Goal: Book appointment/travel/reservation

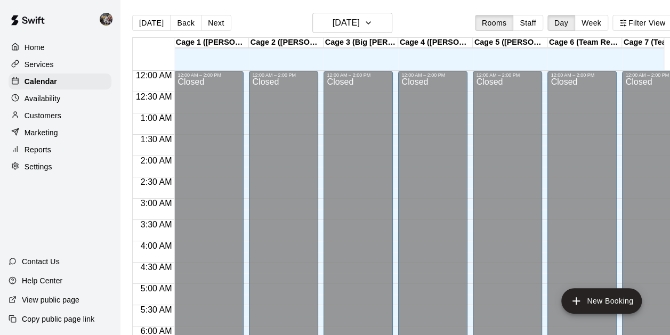
scroll to position [643, 0]
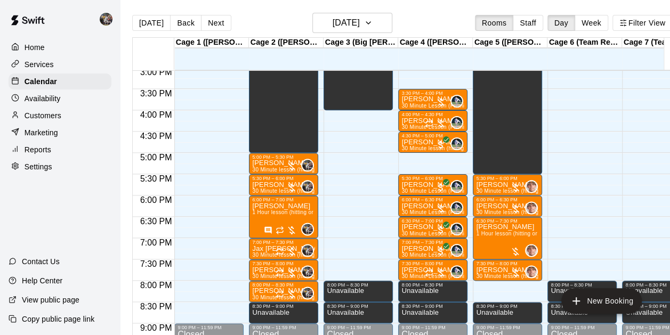
click at [215, 23] on button "Next" at bounding box center [216, 23] width 30 height 16
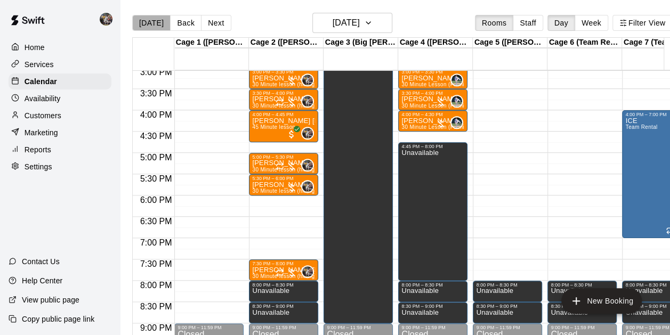
click at [160, 22] on button "[DATE]" at bounding box center [151, 23] width 38 height 16
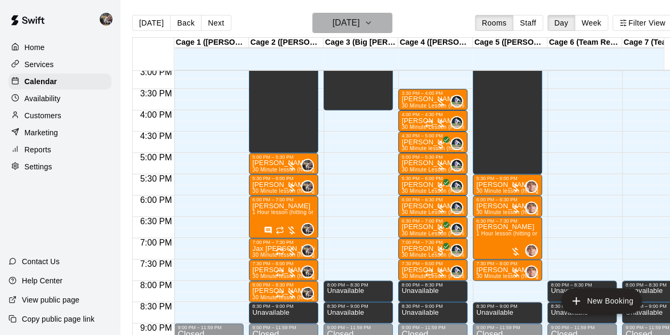
click at [354, 25] on h6 "[DATE]" at bounding box center [345, 22] width 27 height 15
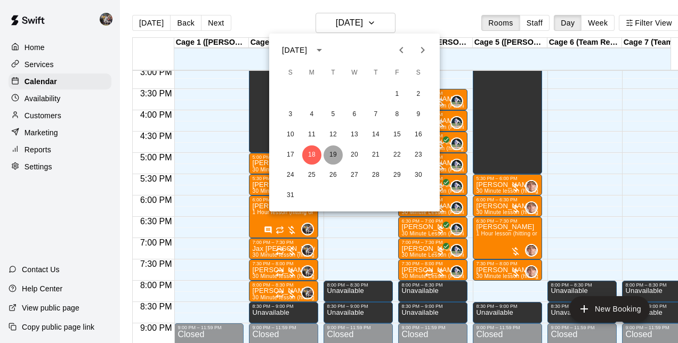
click at [337, 147] on button "19" at bounding box center [332, 154] width 19 height 19
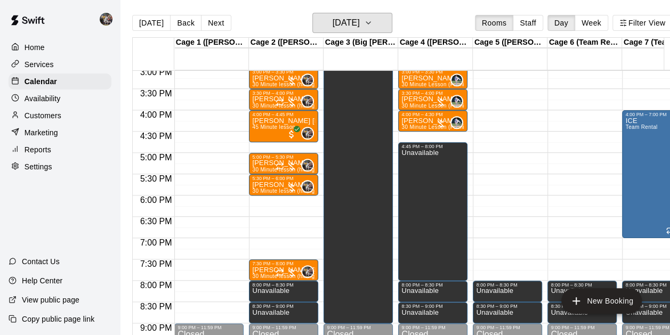
click at [342, 18] on h6 "[DATE]" at bounding box center [345, 22] width 27 height 15
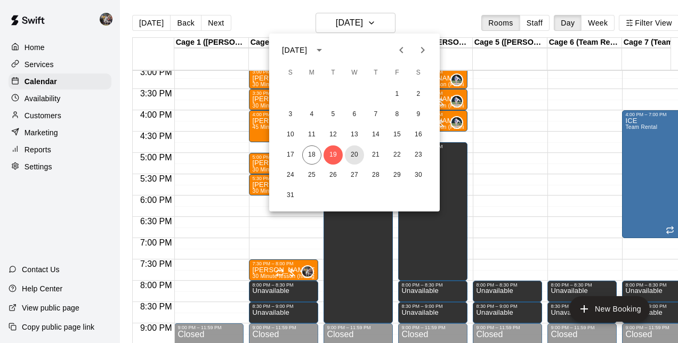
click at [354, 159] on button "20" at bounding box center [354, 154] width 19 height 19
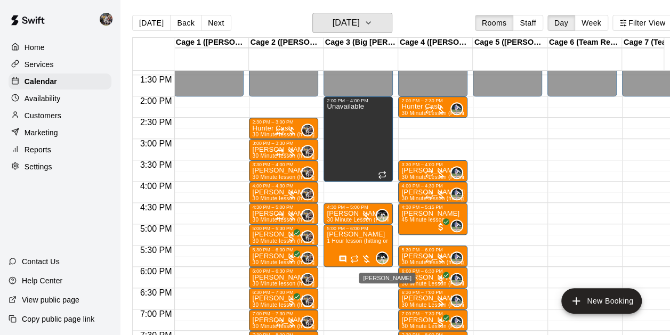
scroll to position [570, 0]
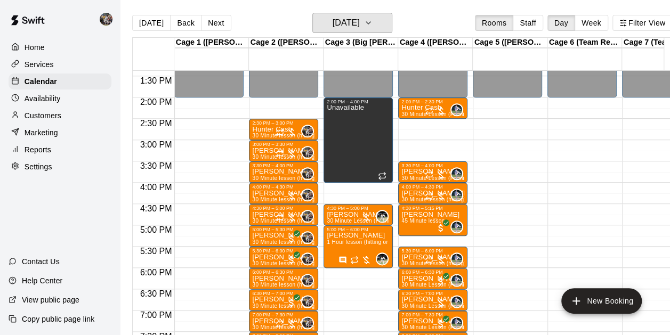
click at [352, 21] on h6 "[DATE]" at bounding box center [345, 22] width 27 height 15
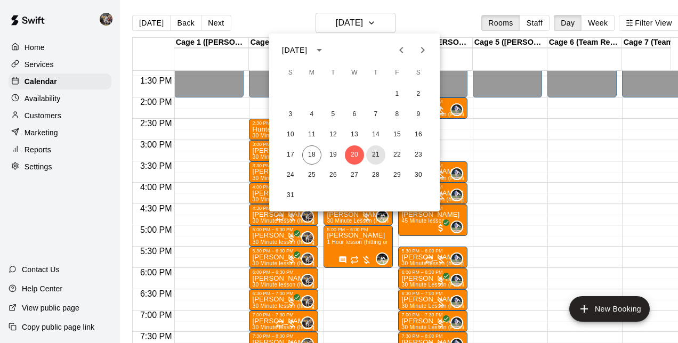
click at [379, 155] on button "21" at bounding box center [375, 154] width 19 height 19
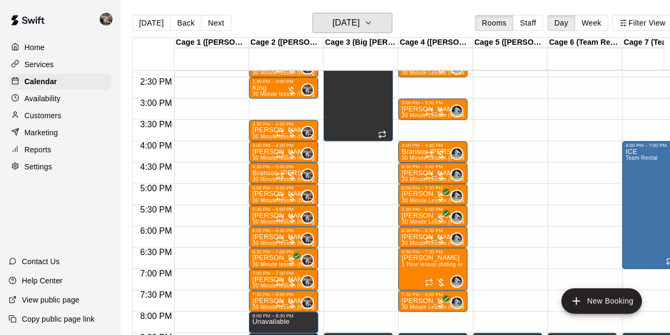
scroll to position [612, 0]
click at [353, 24] on h6 "[DATE]" at bounding box center [345, 22] width 27 height 15
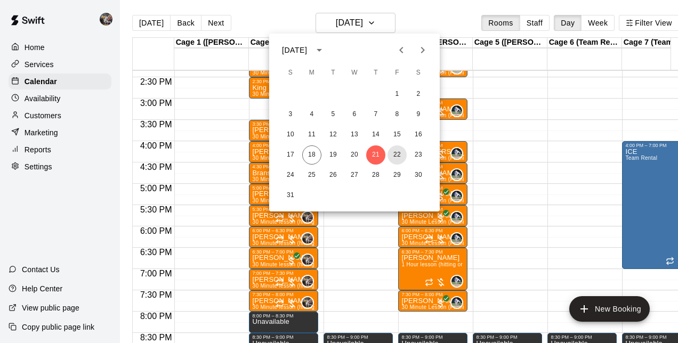
click at [397, 151] on button "22" at bounding box center [396, 154] width 19 height 19
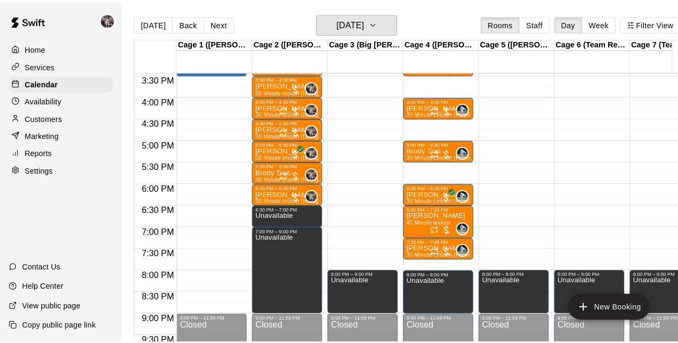
scroll to position [660, 0]
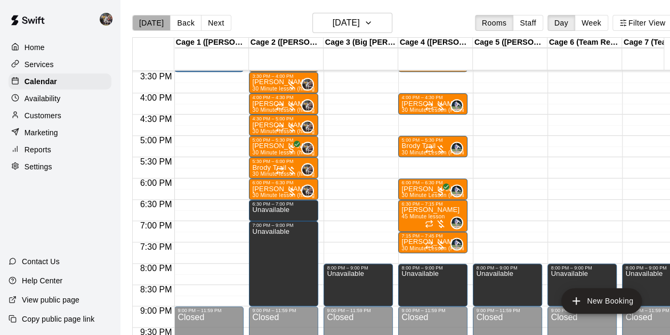
drag, startPoint x: 325, startPoint y: 32, endPoint x: 157, endPoint y: 22, distance: 168.6
click at [157, 22] on button "[DATE]" at bounding box center [151, 23] width 38 height 16
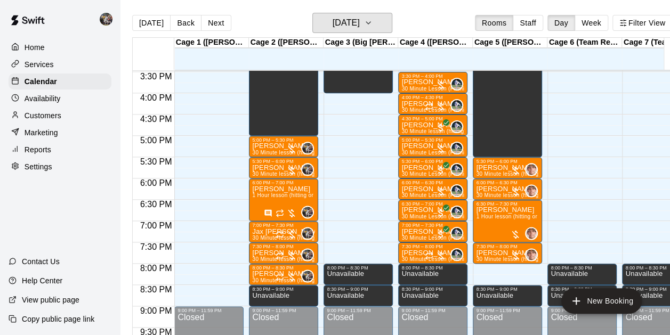
click at [341, 19] on h6 "[DATE]" at bounding box center [345, 22] width 27 height 15
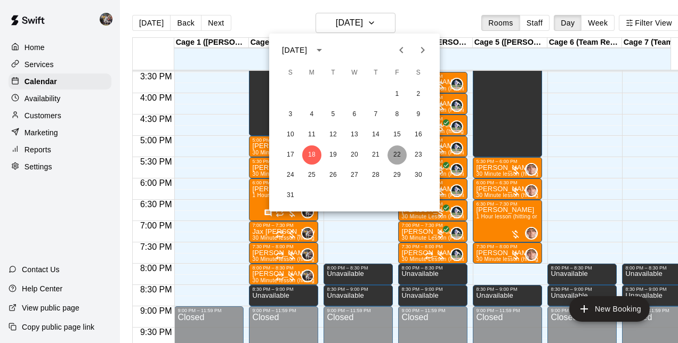
click at [399, 152] on button "22" at bounding box center [396, 154] width 19 height 19
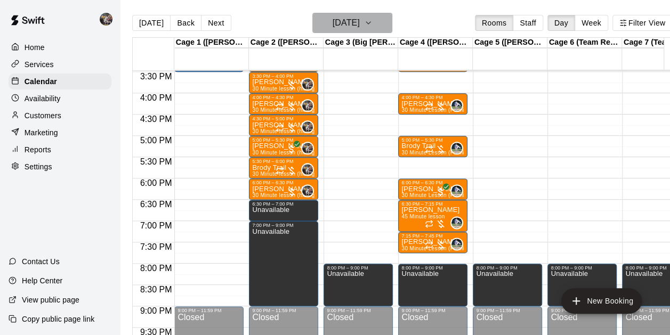
click at [332, 18] on h6 "[DATE]" at bounding box center [345, 22] width 27 height 15
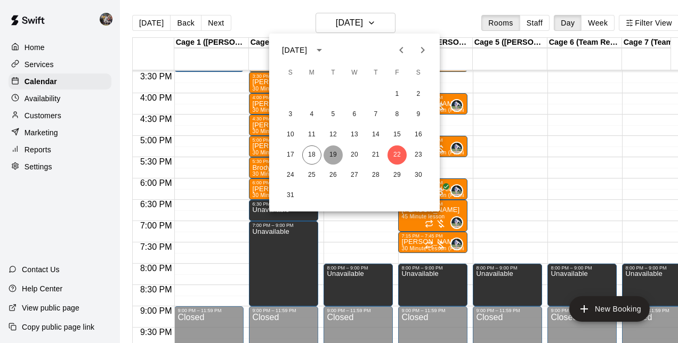
click at [335, 155] on button "19" at bounding box center [332, 154] width 19 height 19
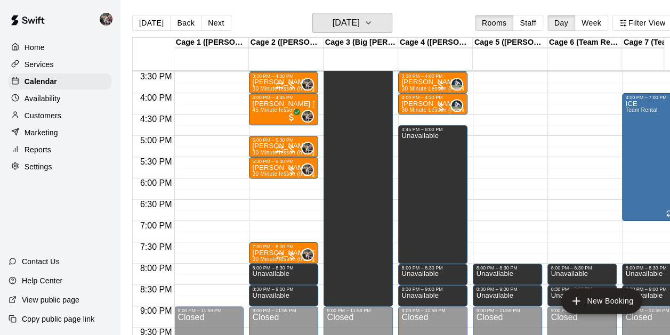
click at [332, 26] on h6 "[DATE]" at bounding box center [345, 22] width 27 height 15
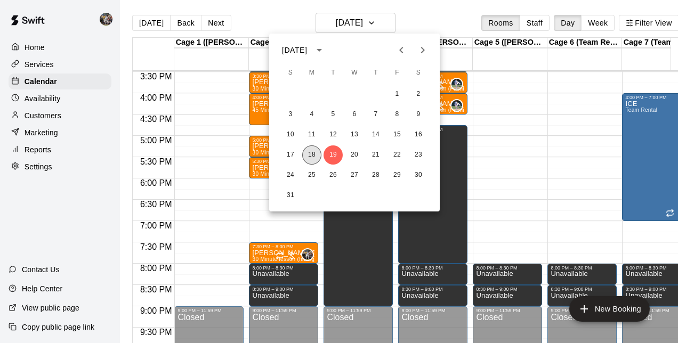
click at [308, 156] on button "18" at bounding box center [311, 154] width 19 height 19
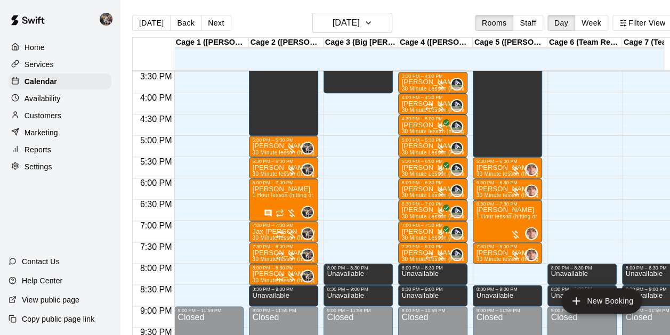
click at [266, 146] on p "[PERSON_NAME]" at bounding box center [283, 146] width 63 height 0
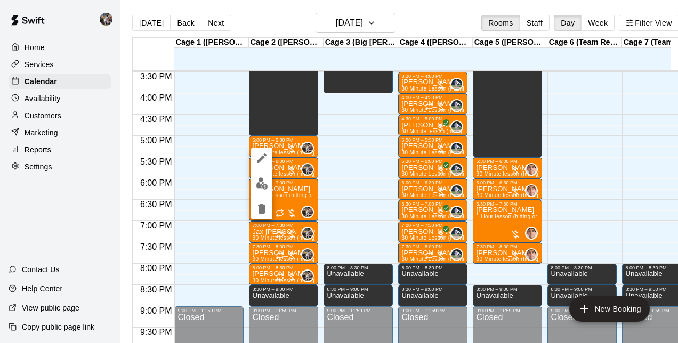
click at [258, 144] on div at bounding box center [339, 171] width 678 height 343
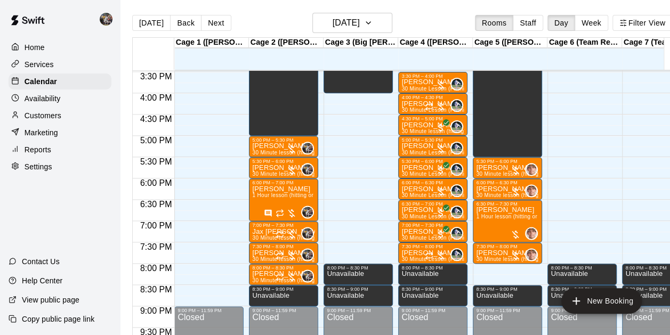
click at [258, 146] on p "[PERSON_NAME]" at bounding box center [283, 146] width 63 height 0
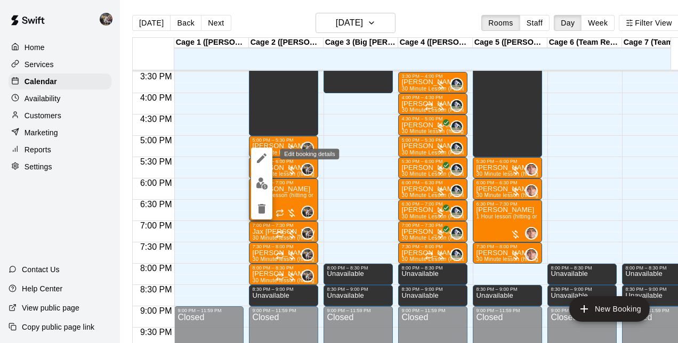
click at [260, 161] on icon "edit" at bounding box center [262, 158] width 10 height 10
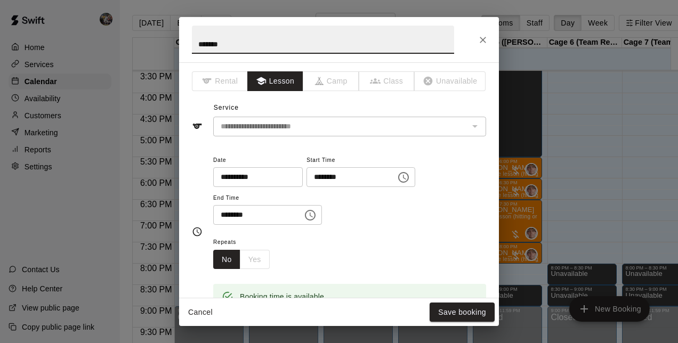
click at [295, 172] on input "**********" at bounding box center [254, 177] width 82 height 20
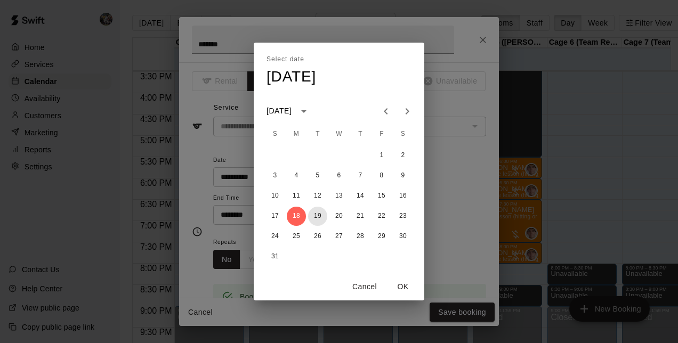
click at [319, 211] on button "19" at bounding box center [317, 216] width 19 height 19
type input "**********"
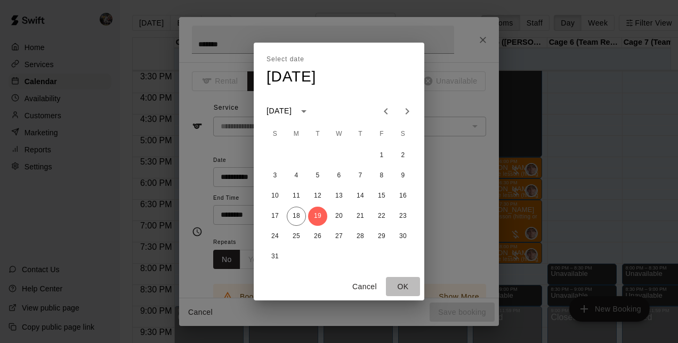
click at [400, 280] on button "OK" at bounding box center [403, 287] width 34 height 20
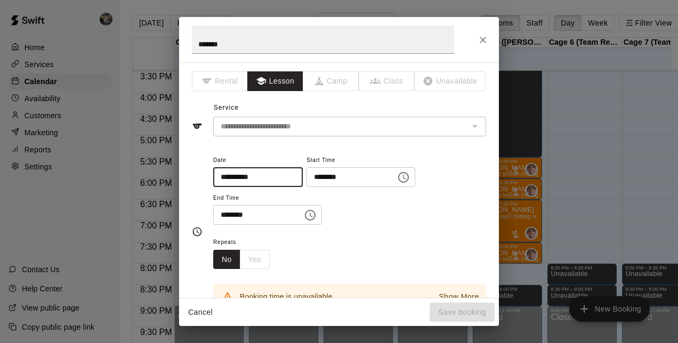
click at [410, 177] on icon "Choose time, selected time is 5:00 PM" at bounding box center [403, 177] width 13 height 13
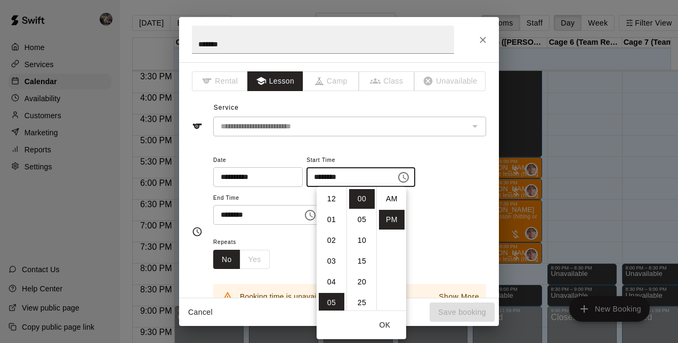
scroll to position [19, 0]
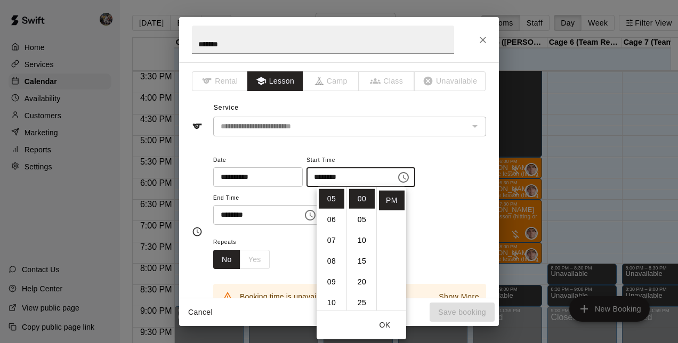
click at [329, 223] on li "06" at bounding box center [332, 220] width 26 height 20
type input "********"
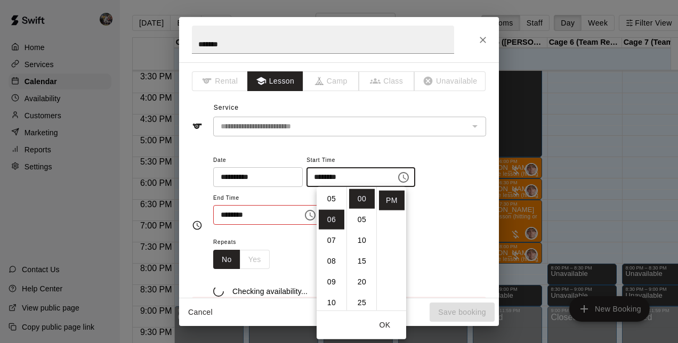
scroll to position [125, 0]
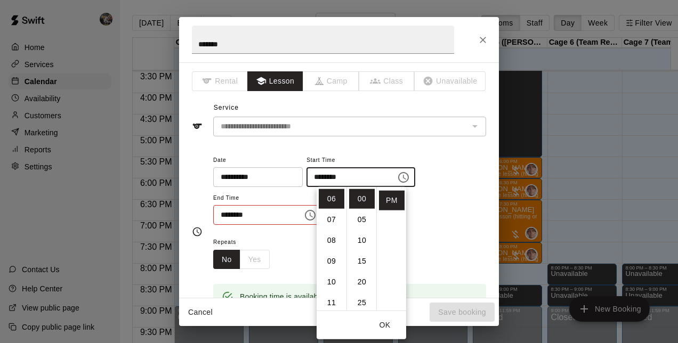
click at [295, 217] on input "********" at bounding box center [254, 215] width 82 height 20
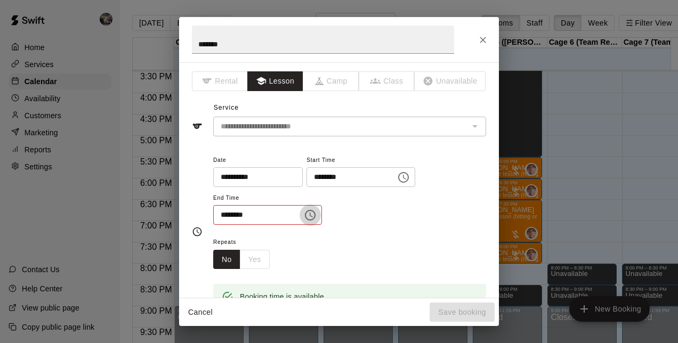
click at [316, 217] on icon "Choose time, selected time is 5:30 PM" at bounding box center [310, 215] width 13 height 13
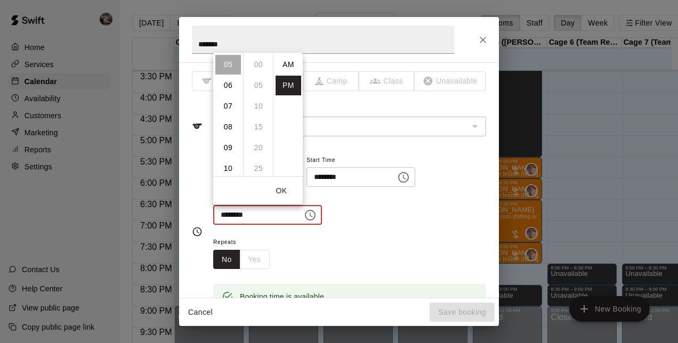
scroll to position [19, 0]
click at [223, 88] on li "06" at bounding box center [228, 86] width 26 height 20
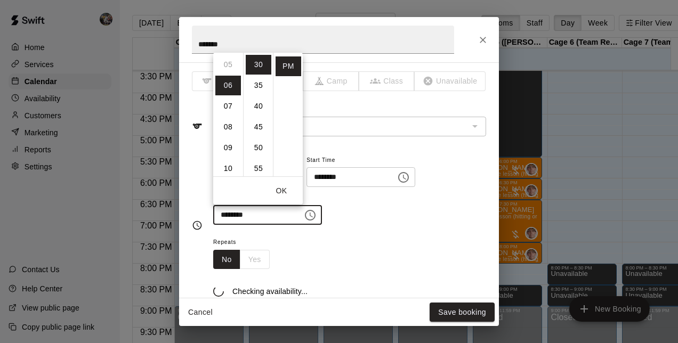
type input "********"
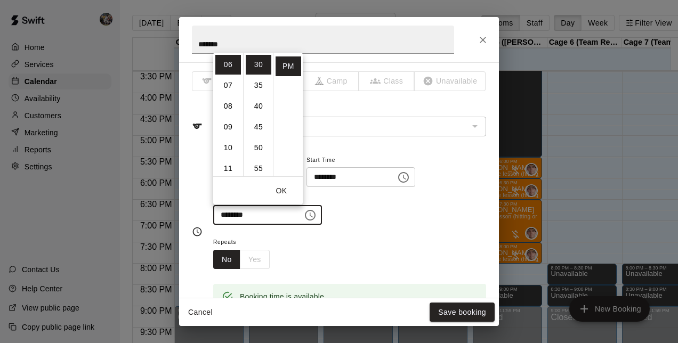
click at [445, 311] on button "Save booking" at bounding box center [461, 313] width 65 height 20
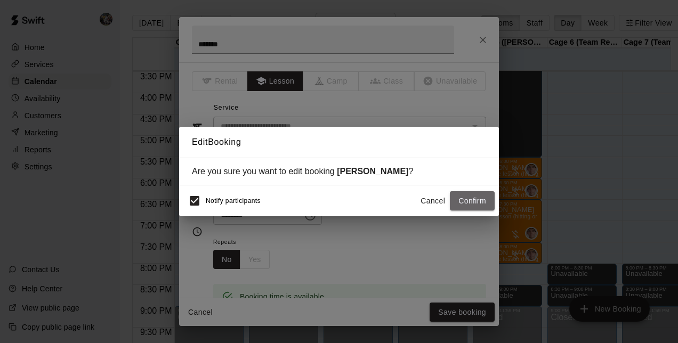
click at [472, 196] on button "Confirm" at bounding box center [472, 201] width 45 height 20
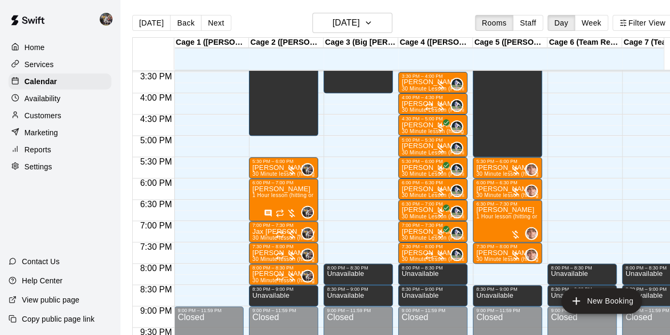
click at [275, 168] on p "[PERSON_NAME]" at bounding box center [283, 168] width 63 height 0
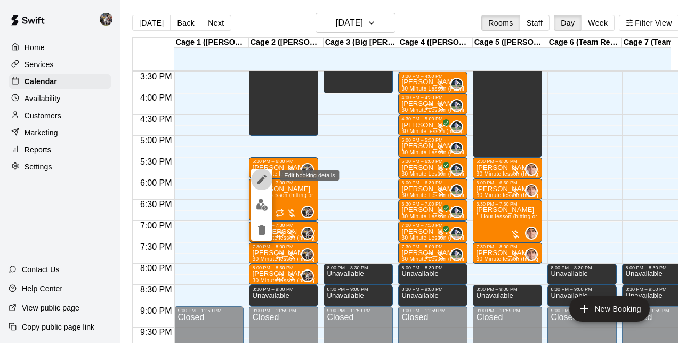
click at [261, 189] on button "edit" at bounding box center [261, 179] width 21 height 21
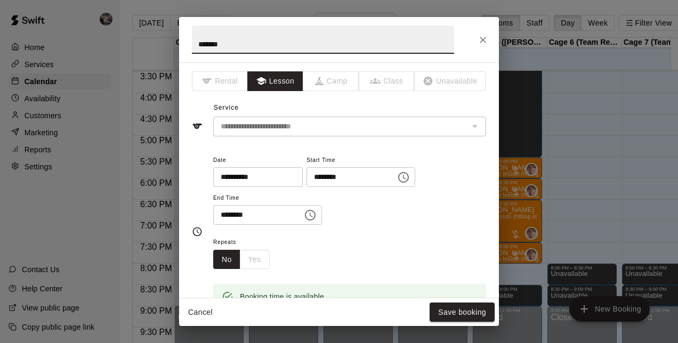
click at [279, 174] on input "**********" at bounding box center [254, 177] width 82 height 20
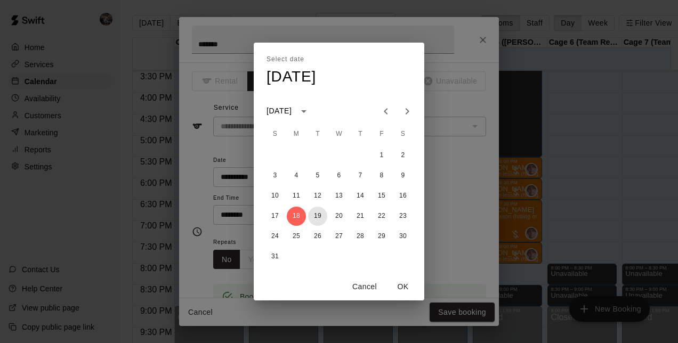
click at [313, 211] on button "19" at bounding box center [317, 216] width 19 height 19
type input "**********"
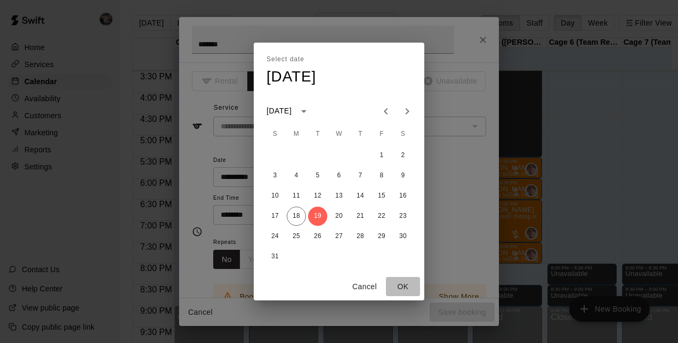
click at [400, 283] on button "OK" at bounding box center [403, 287] width 34 height 20
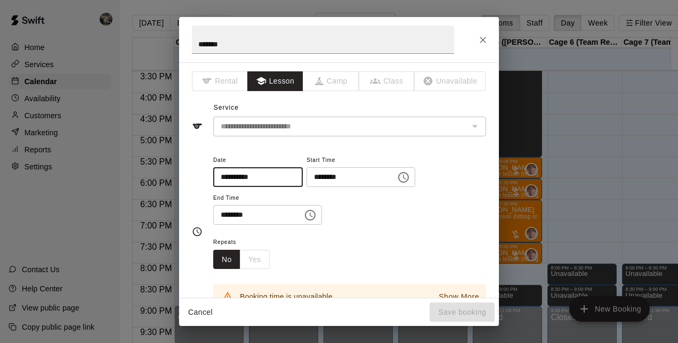
click at [410, 180] on icon "Choose time, selected time is 5:30 PM" at bounding box center [403, 177] width 13 height 13
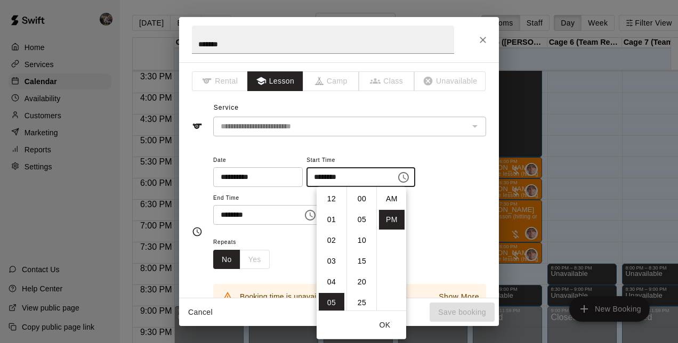
scroll to position [19, 0]
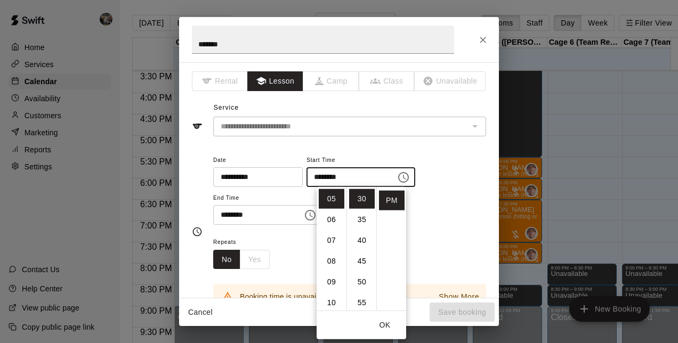
click at [329, 224] on li "06" at bounding box center [332, 220] width 26 height 20
type input "********"
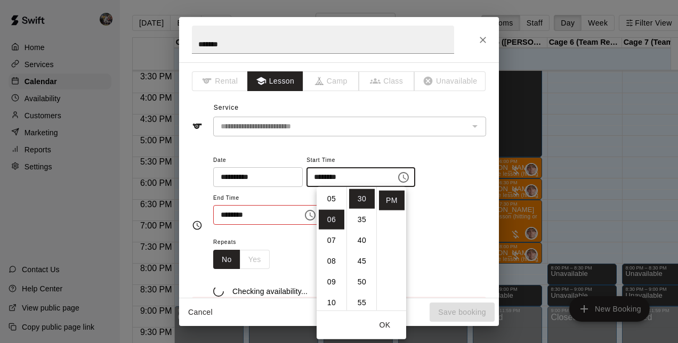
scroll to position [125, 0]
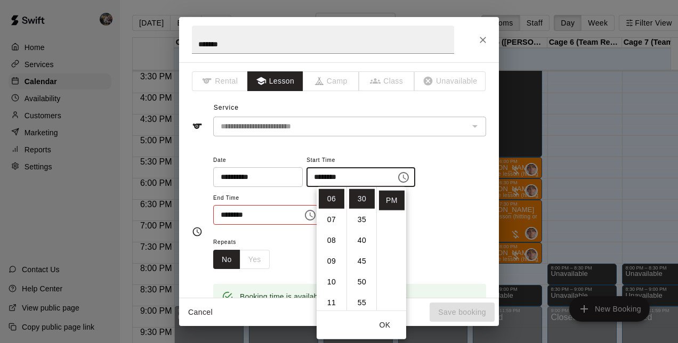
click at [283, 224] on input "********" at bounding box center [254, 215] width 82 height 20
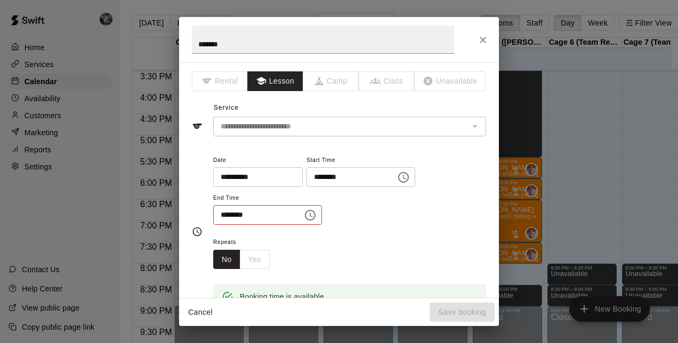
click at [316, 219] on icon "Choose time, selected time is 6:00 PM" at bounding box center [310, 215] width 13 height 13
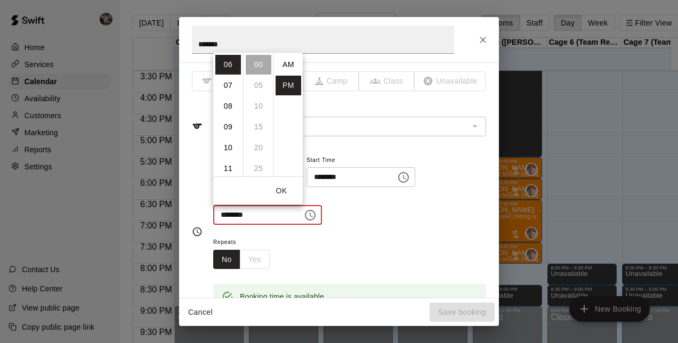
scroll to position [19, 0]
click at [223, 90] on li "07" at bounding box center [228, 86] width 26 height 20
type input "********"
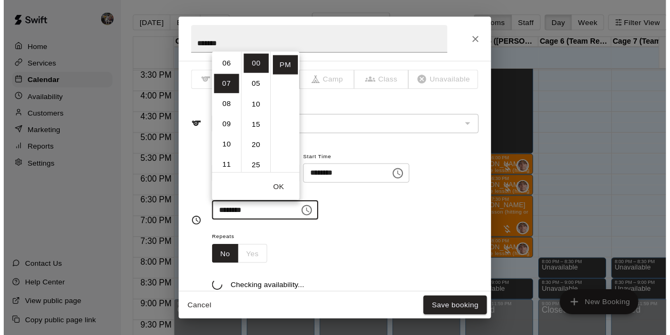
scroll to position [145, 0]
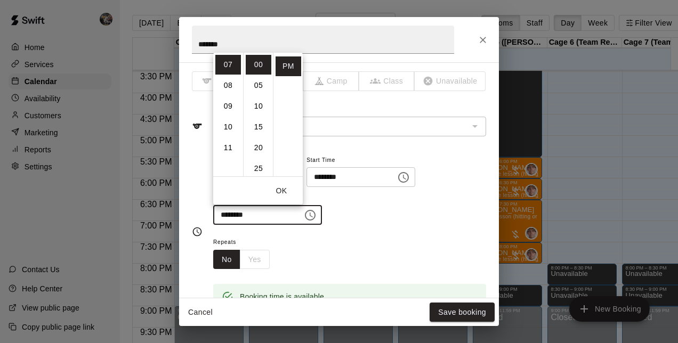
click at [455, 308] on button "Save booking" at bounding box center [461, 313] width 65 height 20
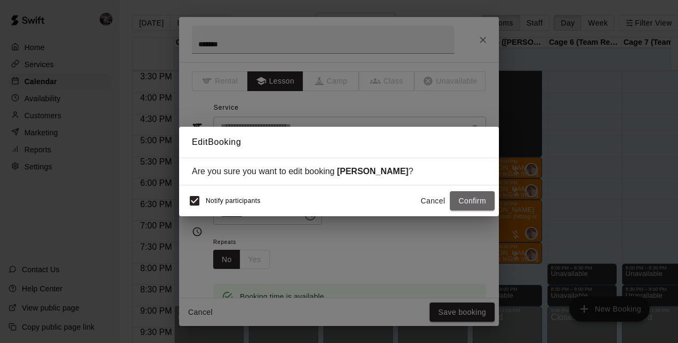
click at [477, 197] on button "Confirm" at bounding box center [472, 201] width 45 height 20
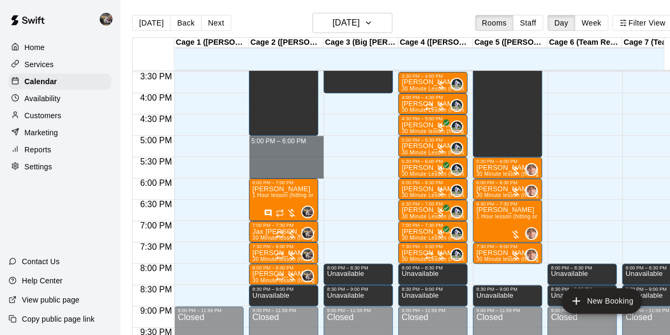
drag, startPoint x: 277, startPoint y: 136, endPoint x: 270, endPoint y: 170, distance: 34.4
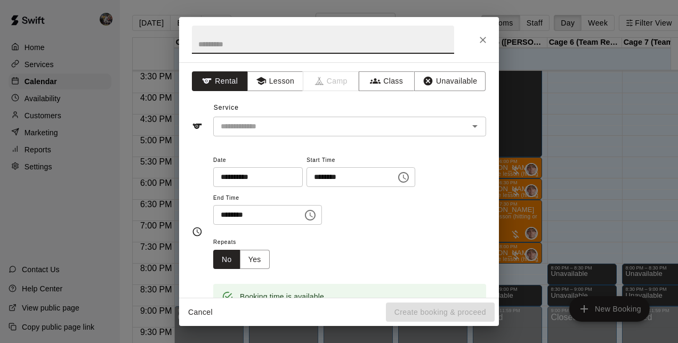
click at [424, 82] on icon "button" at bounding box center [428, 81] width 9 height 9
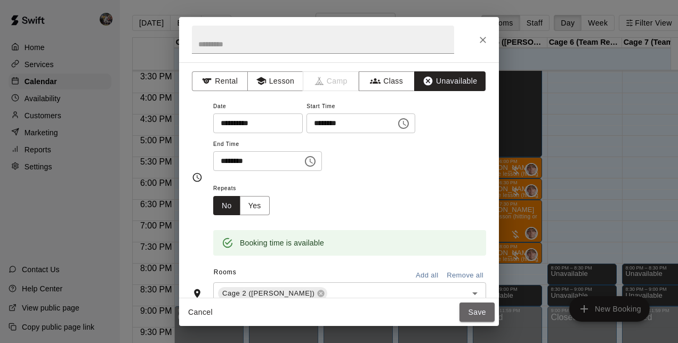
click at [482, 308] on button "Save" at bounding box center [476, 313] width 35 height 20
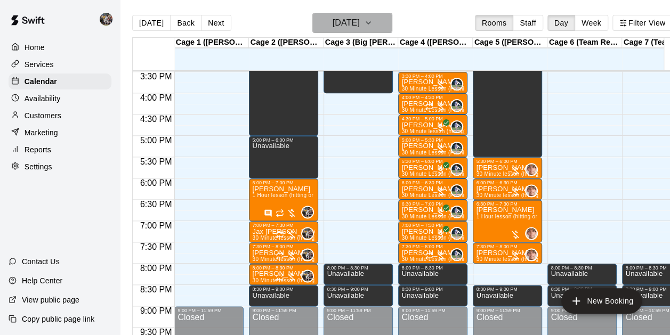
click at [358, 17] on h6 "[DATE]" at bounding box center [345, 22] width 27 height 15
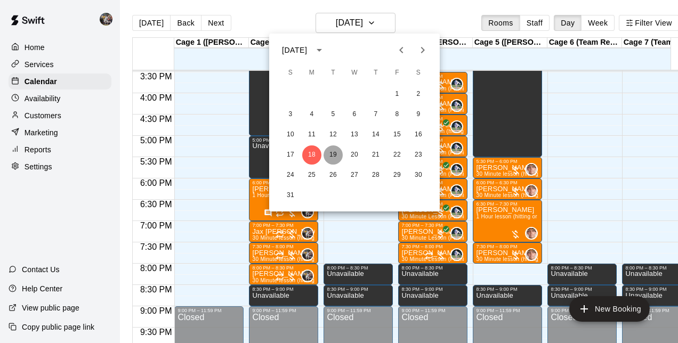
click at [336, 156] on button "19" at bounding box center [332, 154] width 19 height 19
click at [333, 153] on button "19" at bounding box center [332, 154] width 19 height 19
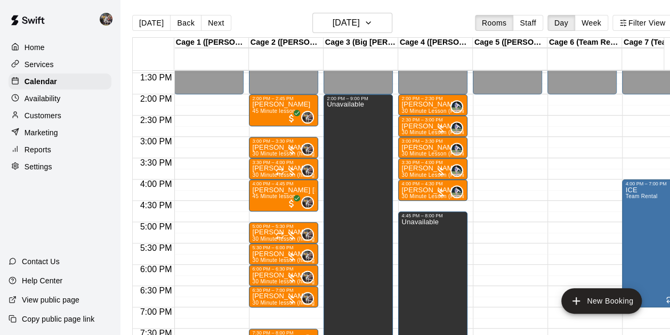
scroll to position [572, 0]
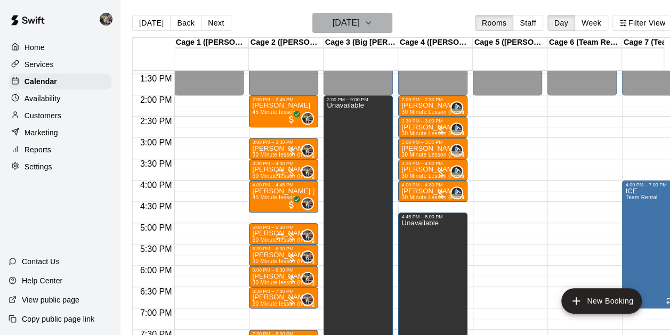
click at [337, 28] on h6 "[DATE]" at bounding box center [345, 22] width 27 height 15
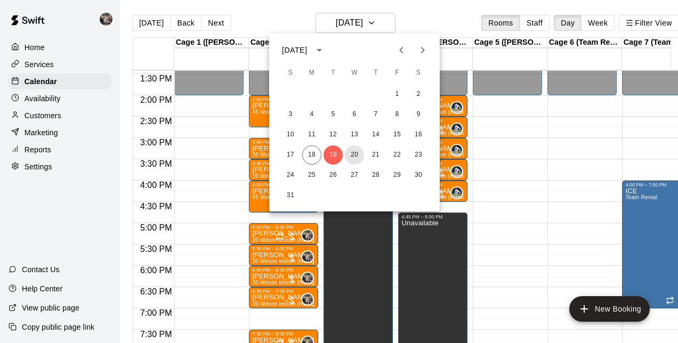
click at [354, 149] on button "20" at bounding box center [354, 154] width 19 height 19
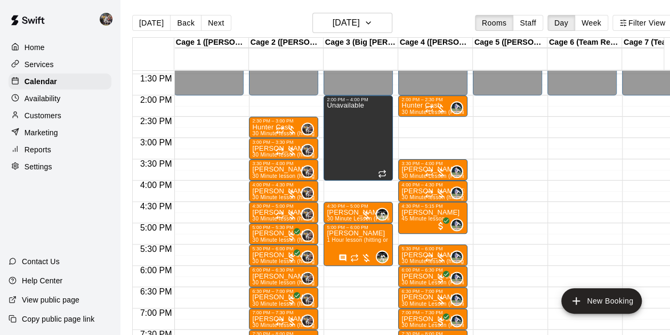
click at [160, 21] on button "[DATE]" at bounding box center [151, 23] width 38 height 16
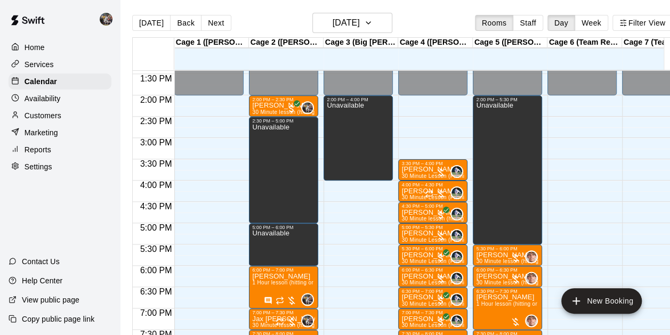
scroll to position [636, 0]
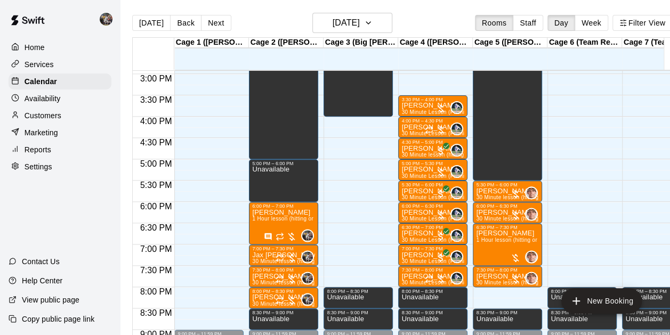
click at [279, 220] on span "1 Hour lesson (hitting or pitching)" at bounding box center [294, 219] width 84 height 6
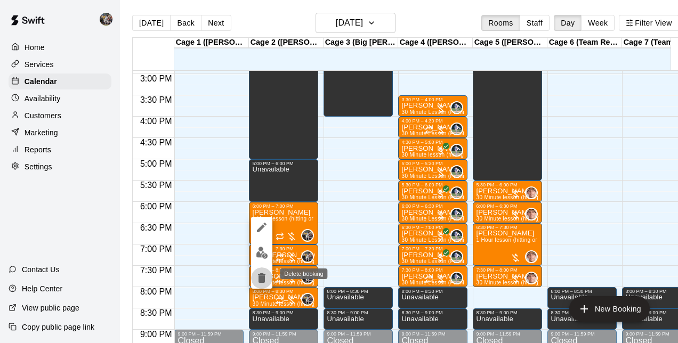
click at [260, 273] on icon "delete" at bounding box center [261, 278] width 13 height 13
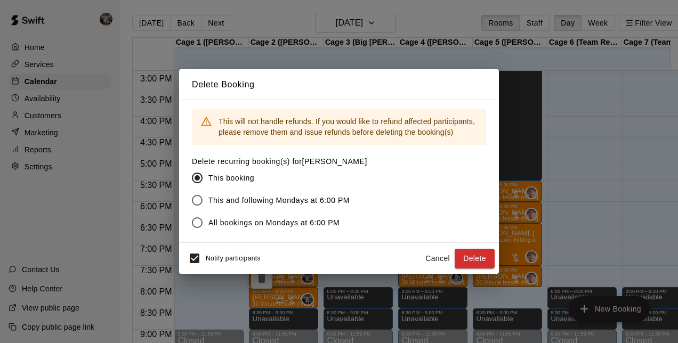
click at [474, 255] on button "Delete" at bounding box center [474, 259] width 40 height 20
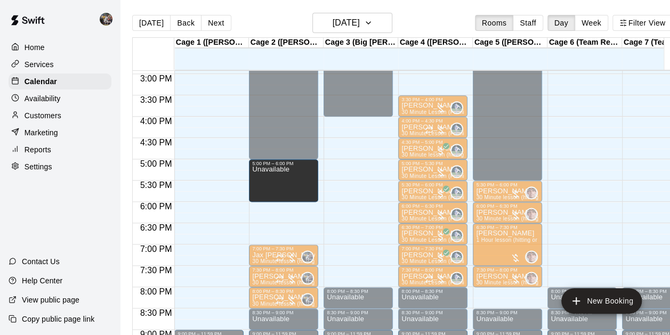
drag, startPoint x: 274, startPoint y: 201, endPoint x: 266, endPoint y: 206, distance: 8.9
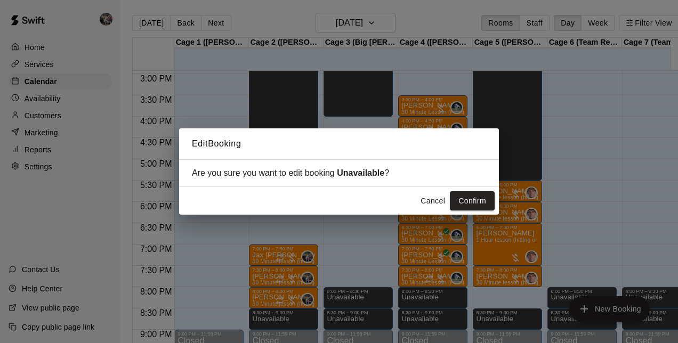
click at [443, 206] on button "Cancel" at bounding box center [433, 201] width 34 height 20
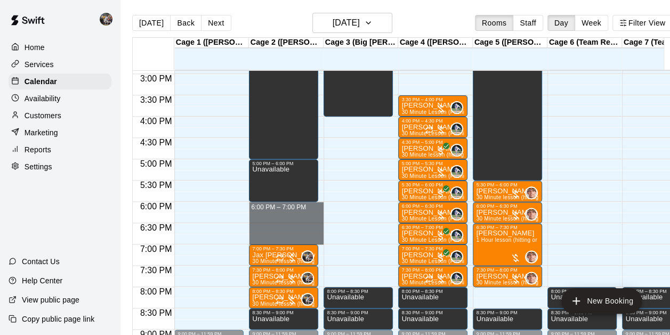
drag, startPoint x: 287, startPoint y: 205, endPoint x: 285, endPoint y: 237, distance: 32.6
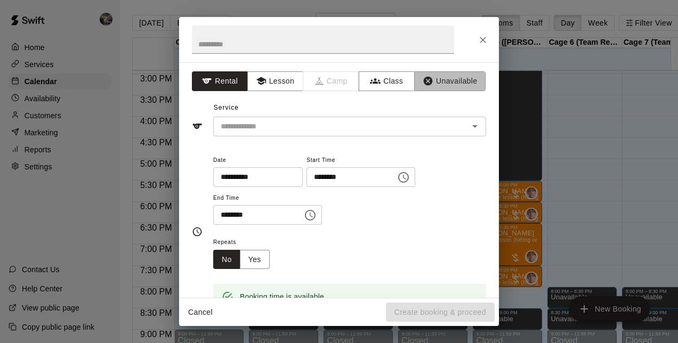
click at [426, 86] on icon "button" at bounding box center [427, 81] width 11 height 11
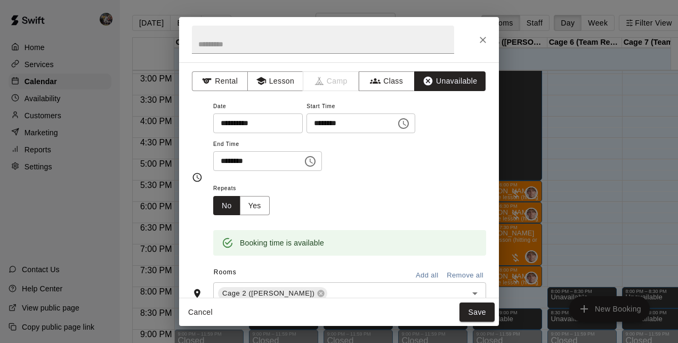
click at [472, 308] on button "Save" at bounding box center [476, 313] width 35 height 20
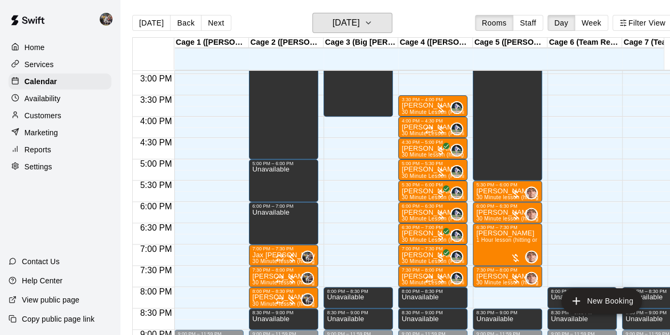
click at [339, 27] on h6 "[DATE]" at bounding box center [345, 22] width 27 height 15
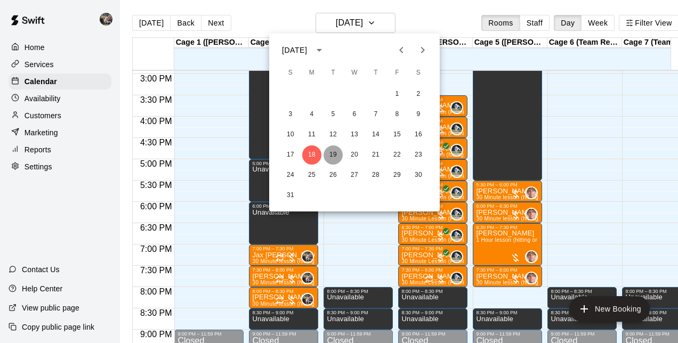
click at [335, 150] on button "19" at bounding box center [332, 154] width 19 height 19
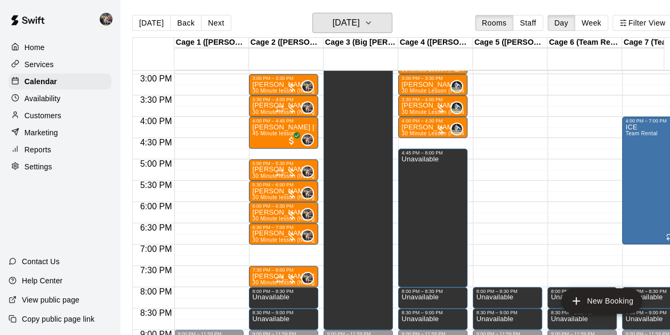
click at [332, 23] on h6 "[DATE]" at bounding box center [345, 22] width 27 height 15
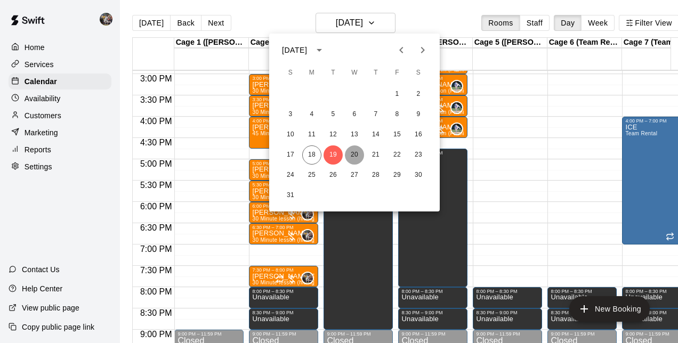
click at [354, 149] on button "20" at bounding box center [354, 154] width 19 height 19
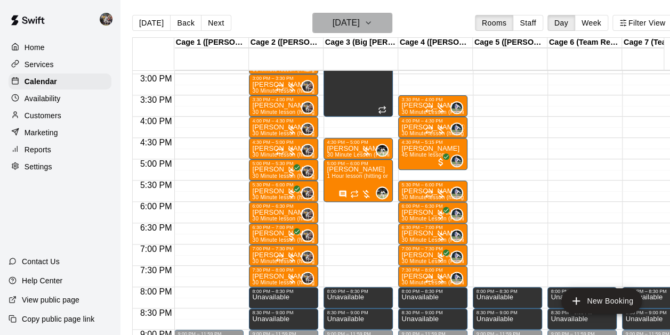
click at [338, 22] on h6 "[DATE]" at bounding box center [345, 22] width 27 height 15
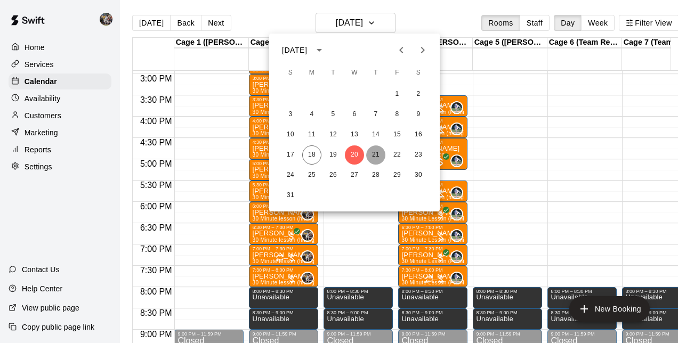
click at [377, 153] on button "21" at bounding box center [375, 154] width 19 height 19
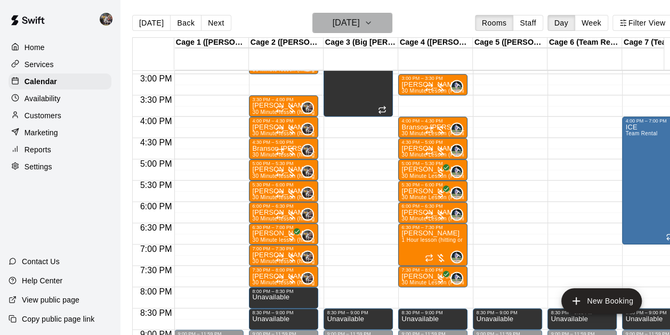
click at [338, 27] on h6 "[DATE]" at bounding box center [345, 22] width 27 height 15
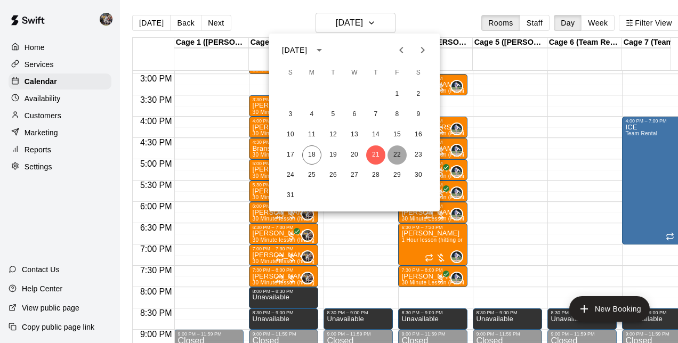
click at [392, 157] on button "22" at bounding box center [396, 154] width 19 height 19
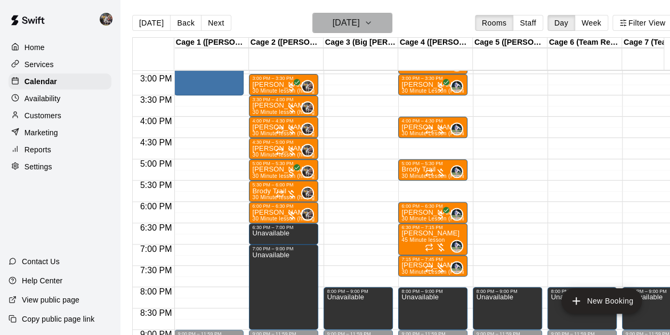
click at [357, 21] on h6 "[DATE]" at bounding box center [345, 22] width 27 height 15
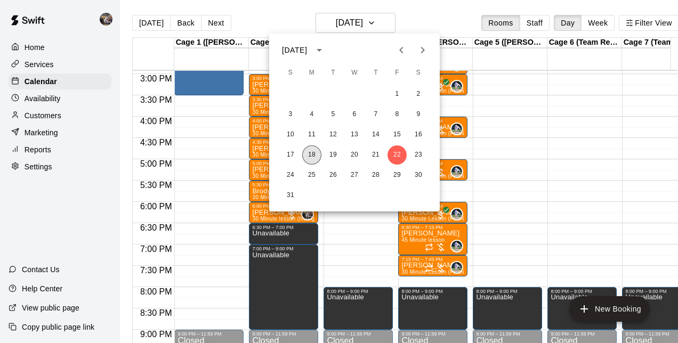
click at [315, 151] on button "18" at bounding box center [311, 154] width 19 height 19
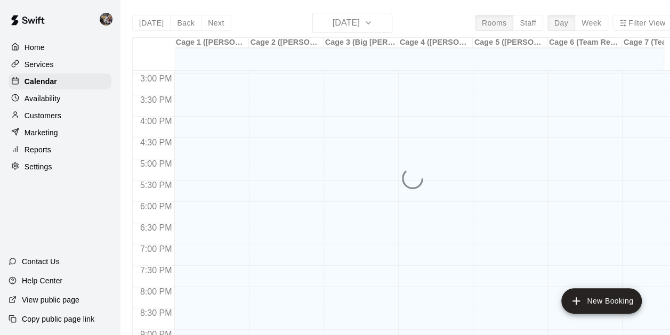
click at [330, 134] on div "1 2 3 4 5 6 7 8 9 10 11 12 13 14 15 16 17 18 19 20 21 22 23 24 25 26 27 28 29 3…" at bounding box center [354, 98] width 128 height 72
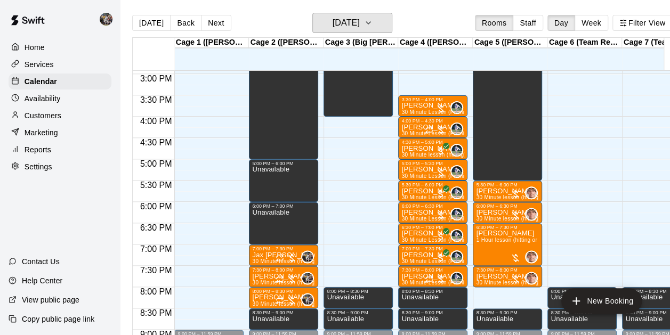
click at [354, 14] on button "[DATE]" at bounding box center [352, 23] width 80 height 20
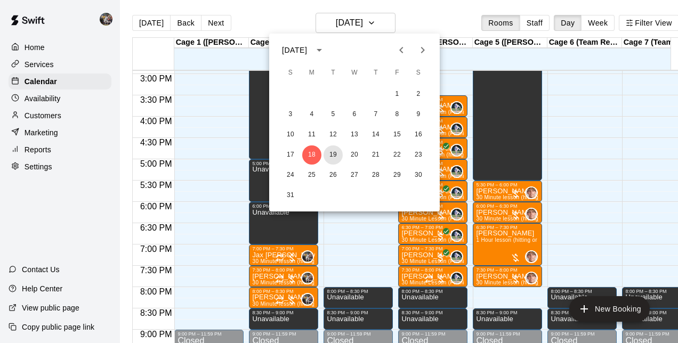
click at [334, 148] on button "19" at bounding box center [332, 154] width 19 height 19
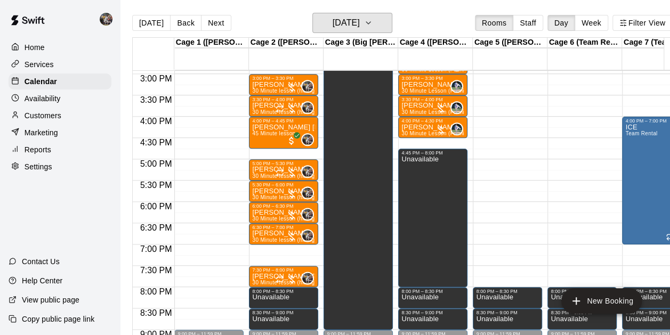
click at [332, 19] on h6 "[DATE]" at bounding box center [345, 22] width 27 height 15
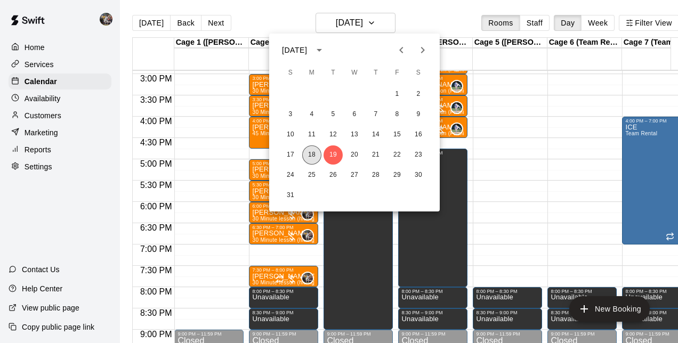
click at [312, 153] on button "18" at bounding box center [311, 154] width 19 height 19
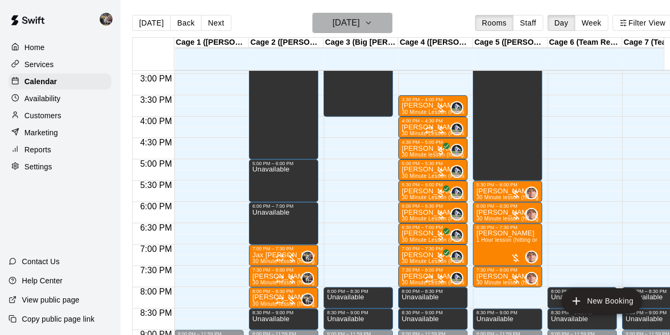
click at [359, 23] on h6 "[DATE]" at bounding box center [345, 22] width 27 height 15
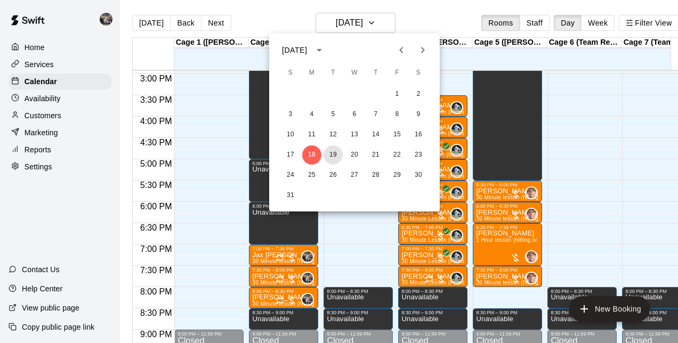
click at [335, 153] on button "19" at bounding box center [332, 154] width 19 height 19
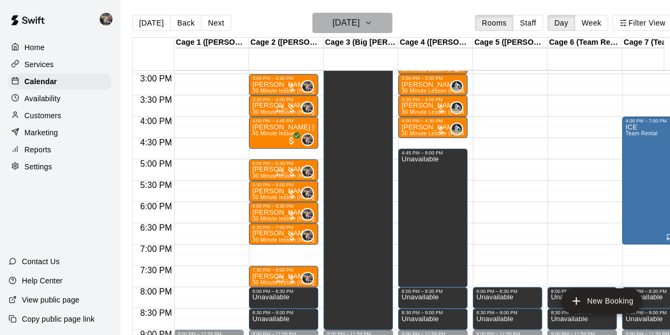
click at [342, 26] on h6 "[DATE]" at bounding box center [345, 22] width 27 height 15
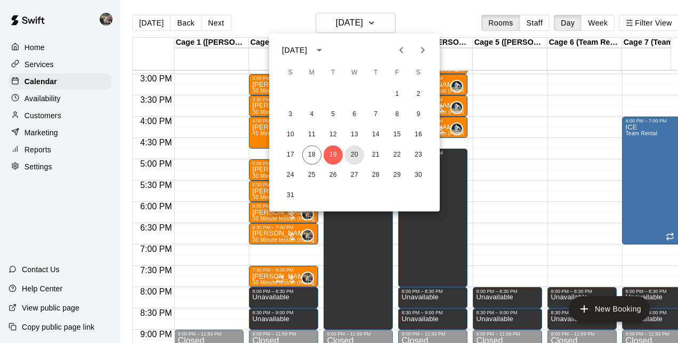
click at [358, 152] on button "20" at bounding box center [354, 154] width 19 height 19
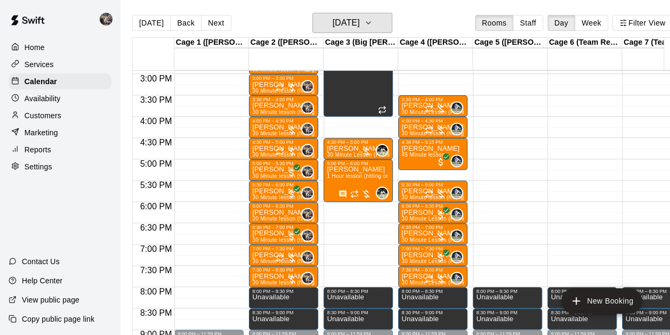
click at [350, 22] on h6 "[DATE]" at bounding box center [345, 22] width 27 height 15
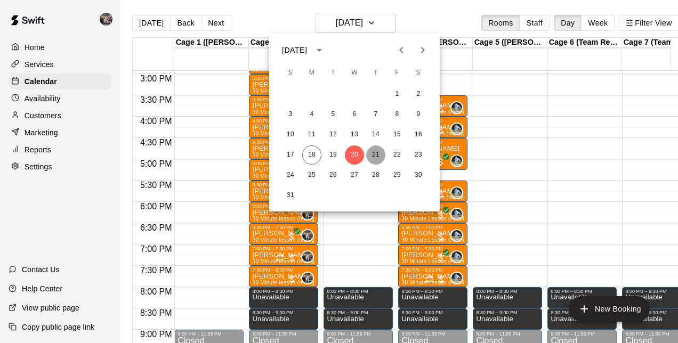
click at [377, 156] on button "21" at bounding box center [375, 154] width 19 height 19
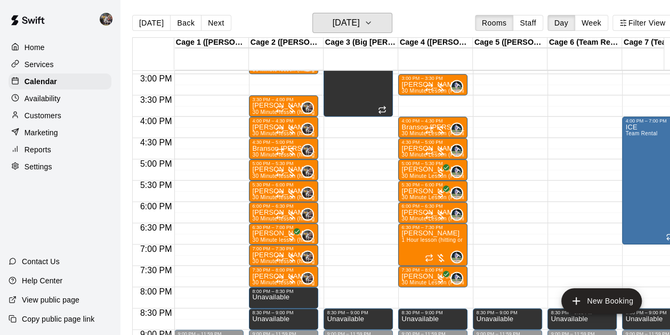
click at [351, 14] on button "[DATE]" at bounding box center [352, 23] width 80 height 20
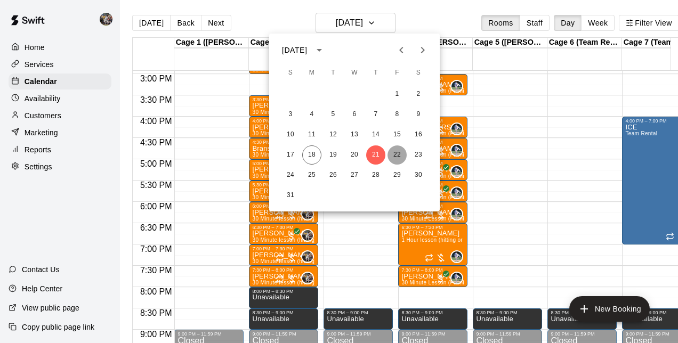
click at [391, 153] on button "22" at bounding box center [396, 154] width 19 height 19
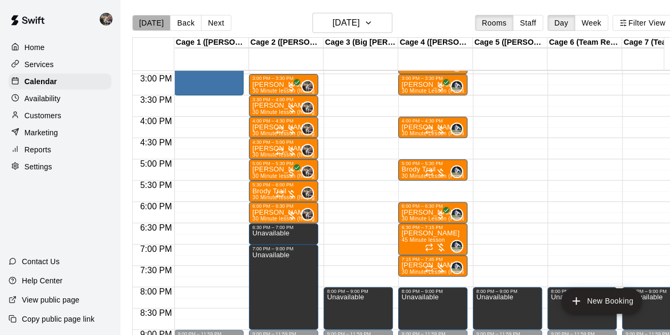
click at [152, 24] on button "[DATE]" at bounding box center [151, 23] width 38 height 16
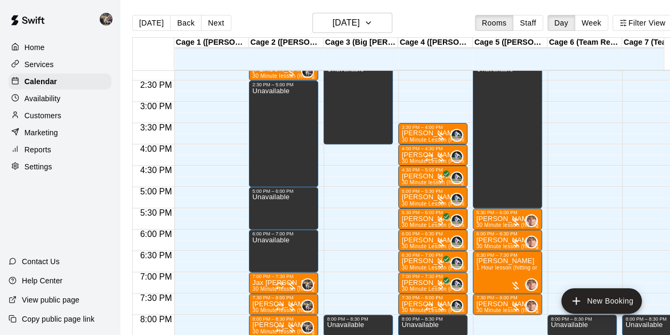
scroll to position [611, 0]
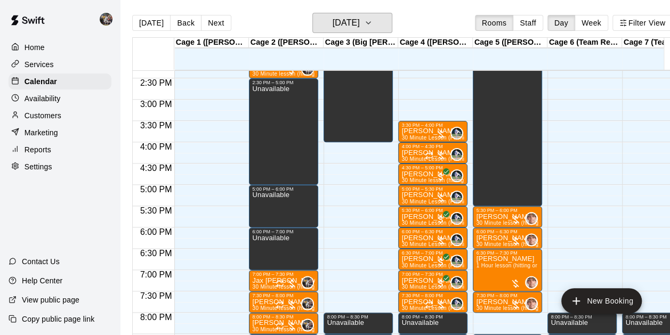
click at [360, 26] on h6 "[DATE]" at bounding box center [345, 22] width 27 height 15
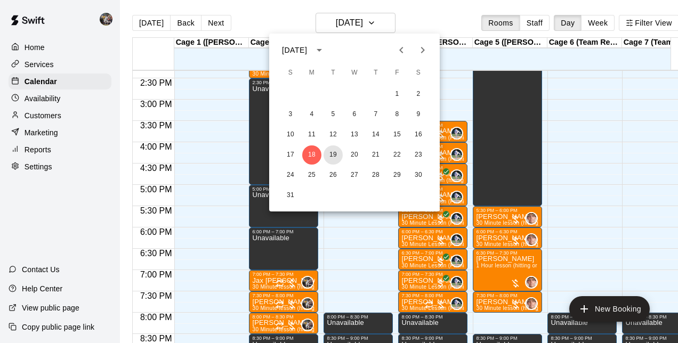
click at [334, 152] on button "19" at bounding box center [332, 154] width 19 height 19
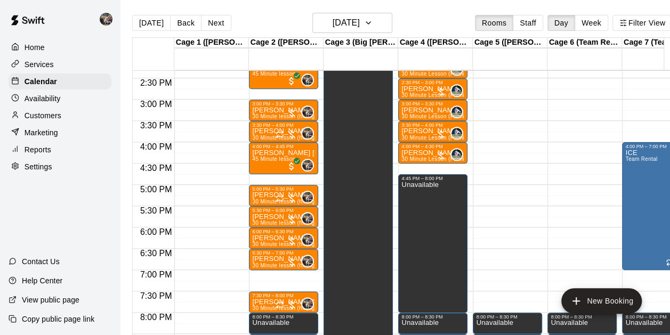
click at [148, 15] on button "[DATE]" at bounding box center [151, 23] width 38 height 16
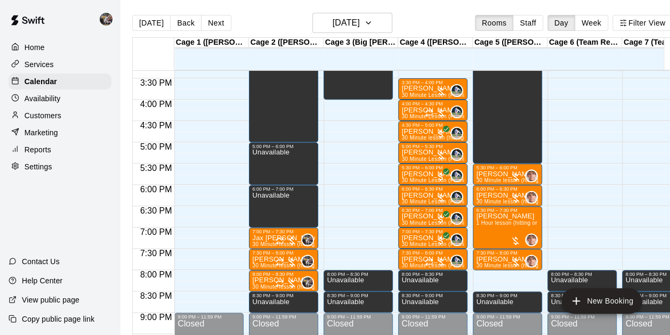
scroll to position [654, 0]
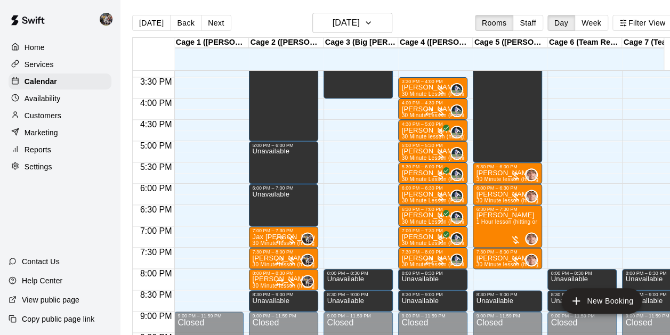
click at [267, 231] on div "7:00 PM – 7:30 PM" at bounding box center [283, 230] width 63 height 5
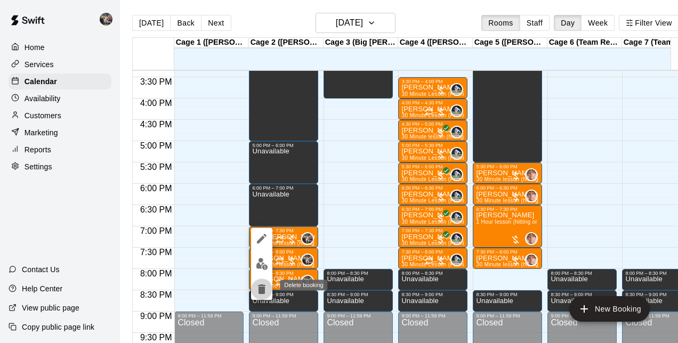
click at [258, 286] on icon "delete" at bounding box center [261, 289] width 13 height 13
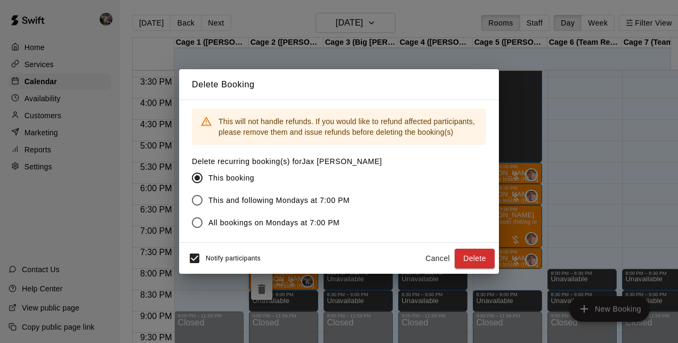
click at [472, 249] on button "Delete" at bounding box center [474, 259] width 40 height 20
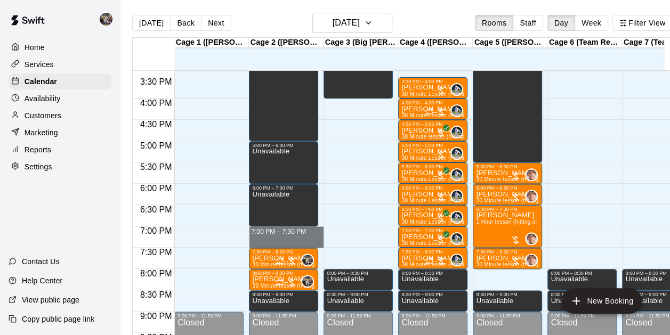
drag, startPoint x: 267, startPoint y: 229, endPoint x: 267, endPoint y: 243, distance: 13.9
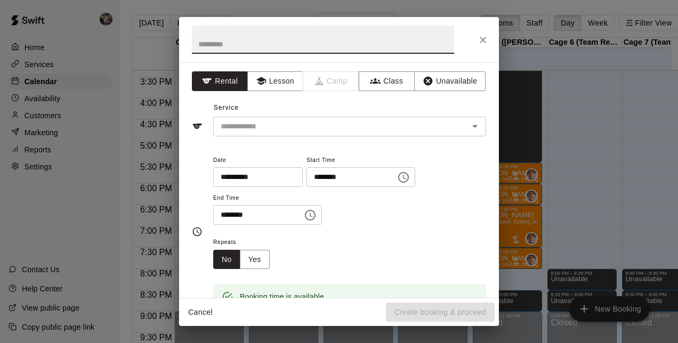
click at [442, 82] on button "Unavailable" at bounding box center [449, 81] width 71 height 20
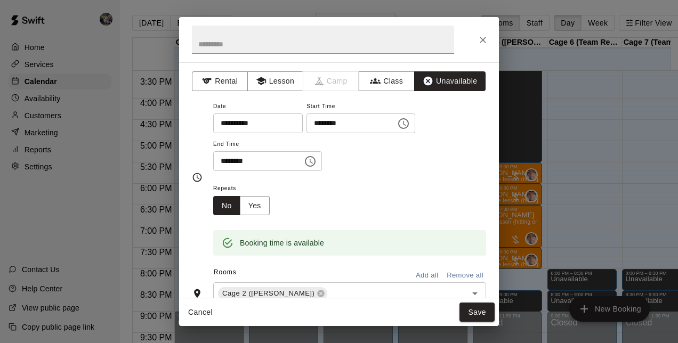
click at [470, 304] on button "Save" at bounding box center [476, 313] width 35 height 20
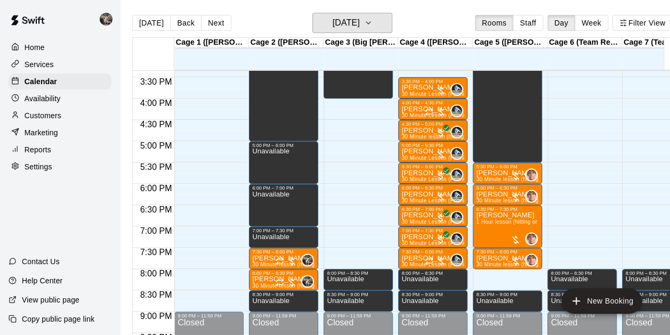
click at [360, 25] on h6 "[DATE]" at bounding box center [345, 22] width 27 height 15
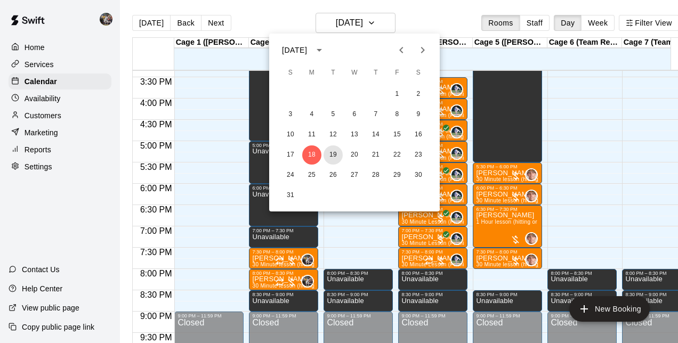
click at [332, 160] on button "19" at bounding box center [332, 154] width 19 height 19
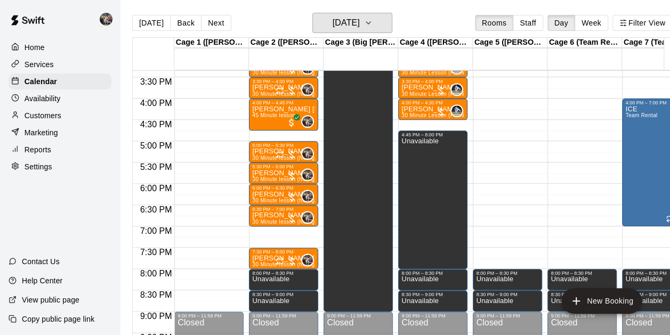
click at [343, 24] on h6 "[DATE]" at bounding box center [345, 22] width 27 height 15
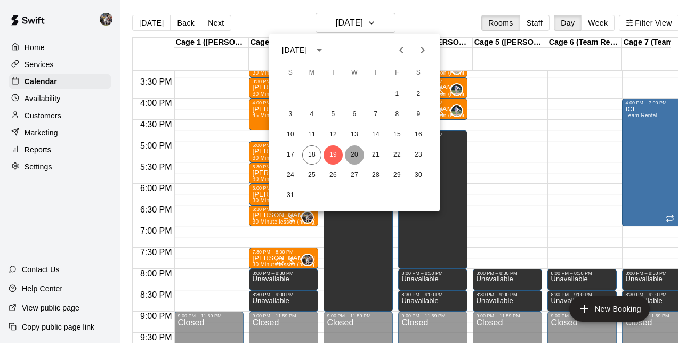
click at [352, 157] on button "20" at bounding box center [354, 154] width 19 height 19
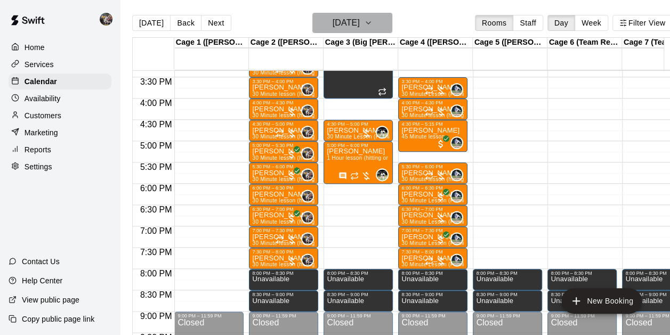
click at [345, 22] on h6 "[DATE]" at bounding box center [345, 22] width 27 height 15
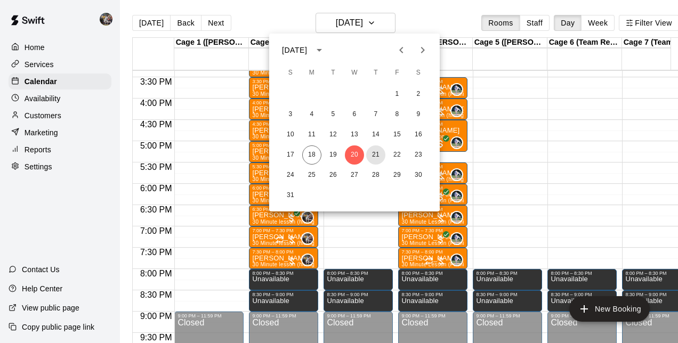
click at [371, 150] on button "21" at bounding box center [375, 154] width 19 height 19
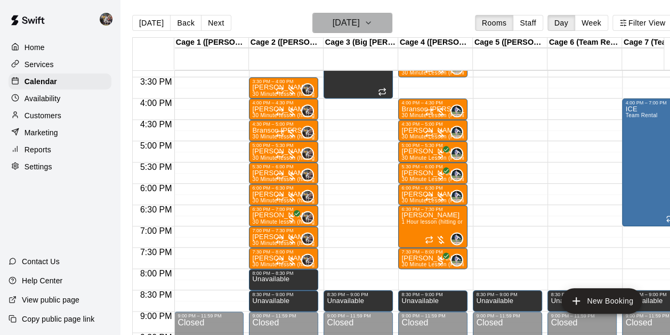
click at [353, 27] on h6 "[DATE]" at bounding box center [345, 22] width 27 height 15
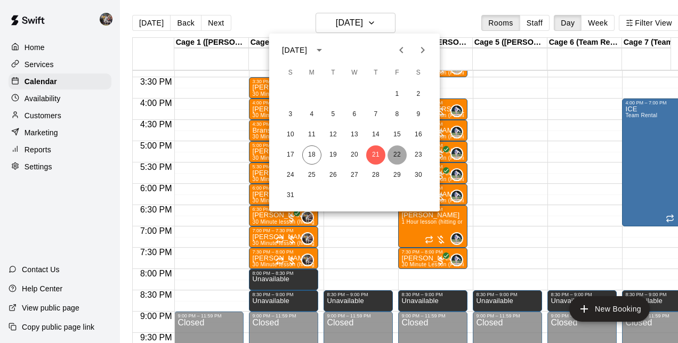
click at [393, 149] on button "22" at bounding box center [396, 154] width 19 height 19
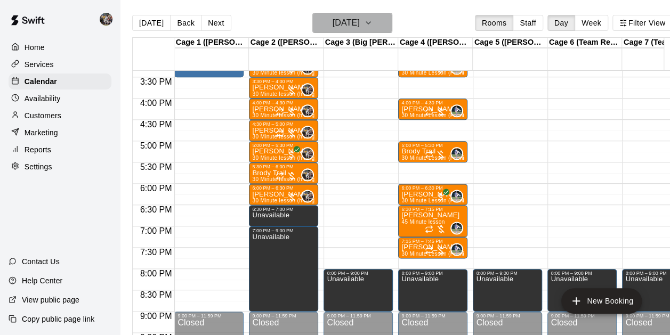
click at [333, 17] on h6 "[DATE]" at bounding box center [345, 22] width 27 height 15
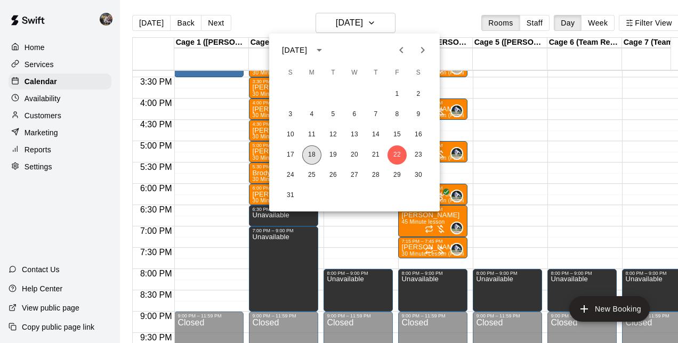
click at [311, 154] on button "18" at bounding box center [311, 154] width 19 height 19
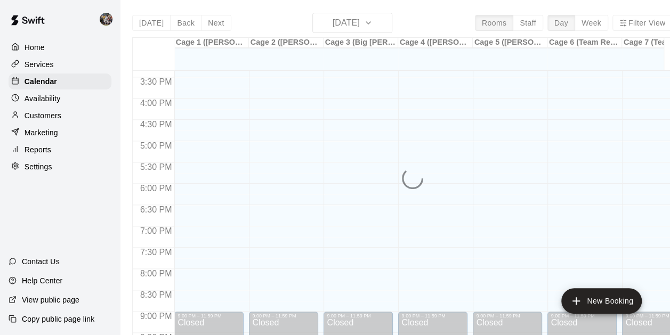
click at [359, 20] on div "Today Back Next Monday Aug 18 Rooms Staff Day Week Filter View Cage 1 (Olivia) …" at bounding box center [402, 180] width 540 height 335
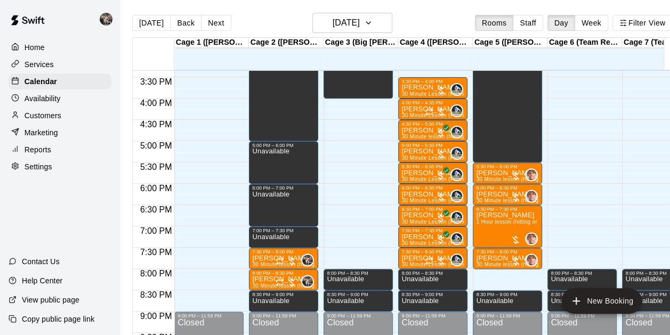
click at [262, 285] on span "30 Minute lesson (hitting)" at bounding box center [284, 286] width 64 height 6
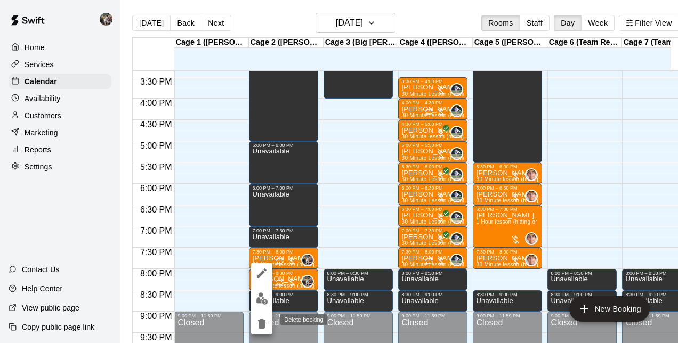
drag, startPoint x: 256, startPoint y: 320, endPoint x: 224, endPoint y: 177, distance: 145.9
click at [224, 177] on div at bounding box center [339, 171] width 678 height 343
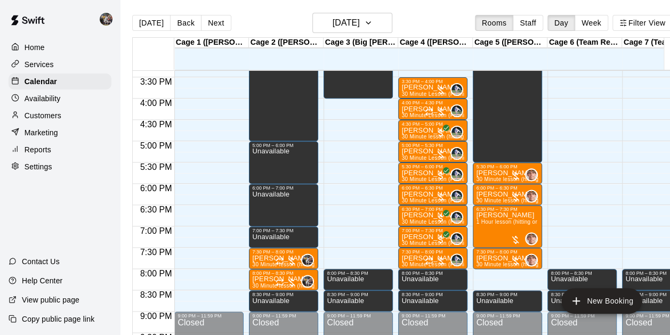
click at [263, 279] on p "[PERSON_NAME]" at bounding box center [283, 279] width 63 height 0
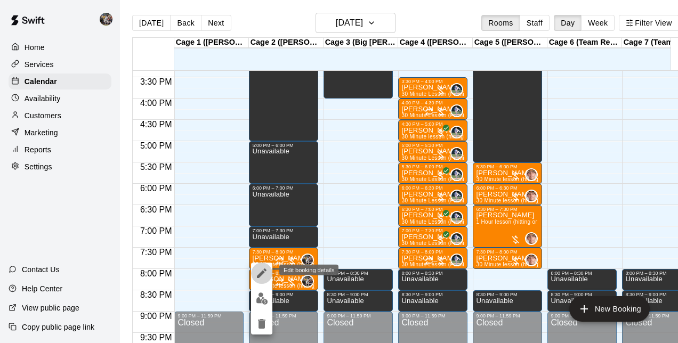
click at [263, 279] on icon "edit" at bounding box center [261, 273] width 13 height 13
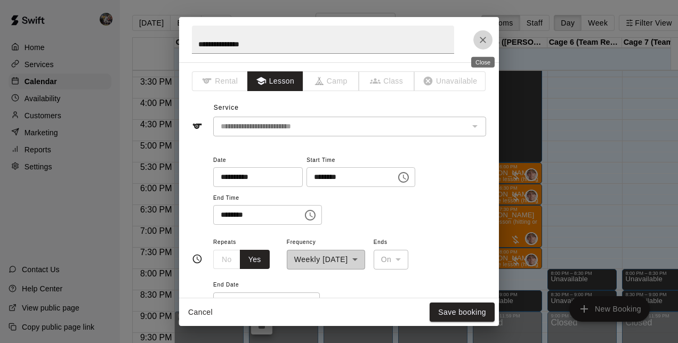
click at [482, 36] on icon "Close" at bounding box center [482, 40] width 11 height 11
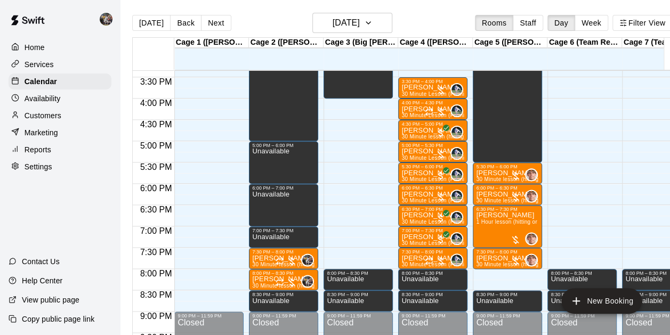
click at [256, 279] on p "[PERSON_NAME]" at bounding box center [283, 279] width 63 height 0
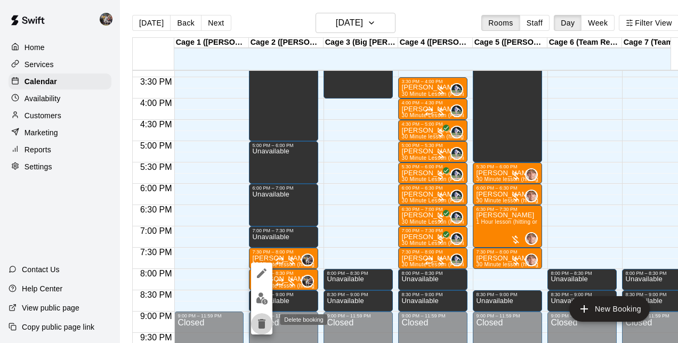
click at [264, 324] on icon "delete" at bounding box center [261, 324] width 7 height 10
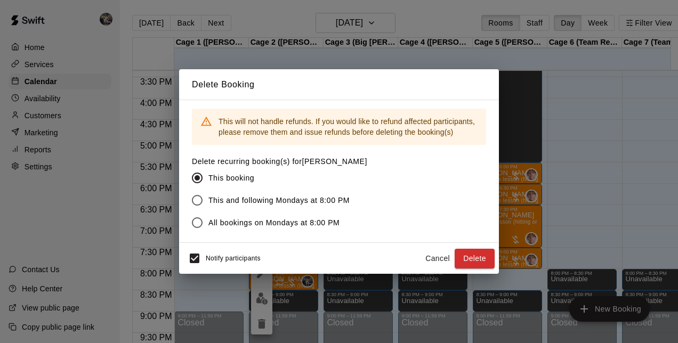
click at [476, 251] on button "Delete" at bounding box center [474, 259] width 40 height 20
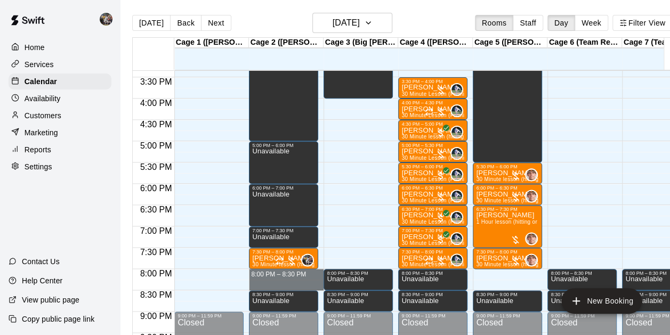
drag, startPoint x: 269, startPoint y: 272, endPoint x: 267, endPoint y: 285, distance: 13.4
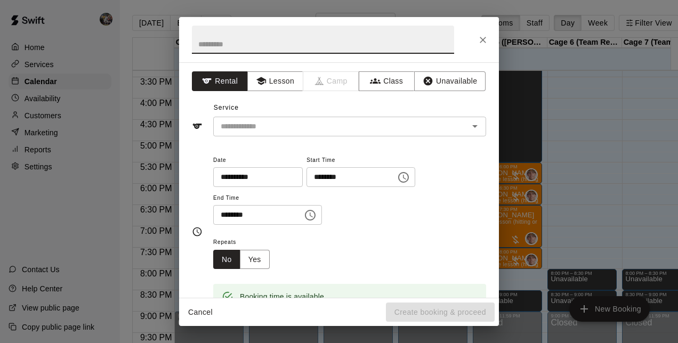
click at [424, 85] on icon "button" at bounding box center [428, 81] width 9 height 9
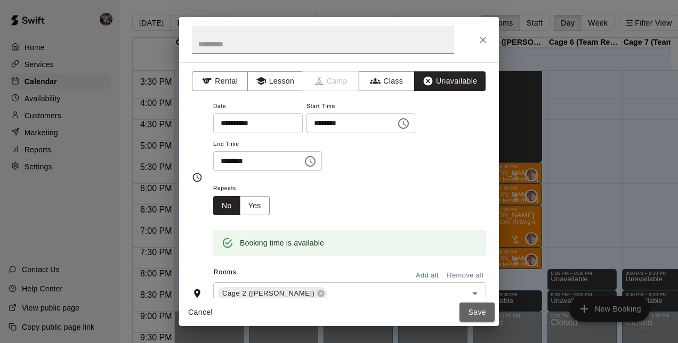
click at [464, 309] on button "Save" at bounding box center [476, 313] width 35 height 20
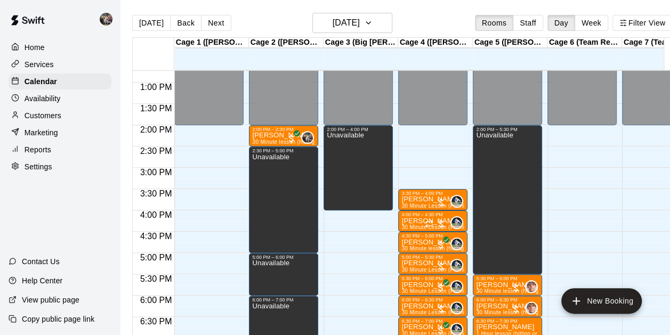
scroll to position [536, 0]
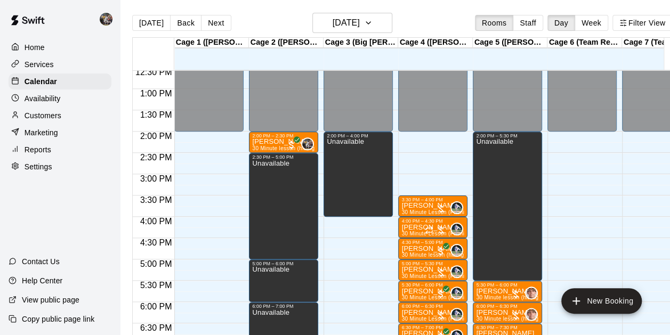
click at [265, 142] on p "[PERSON_NAME]" at bounding box center [283, 142] width 63 height 0
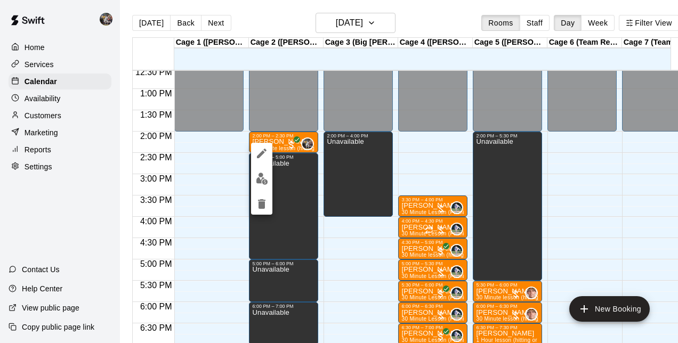
click at [44, 114] on div at bounding box center [339, 171] width 678 height 343
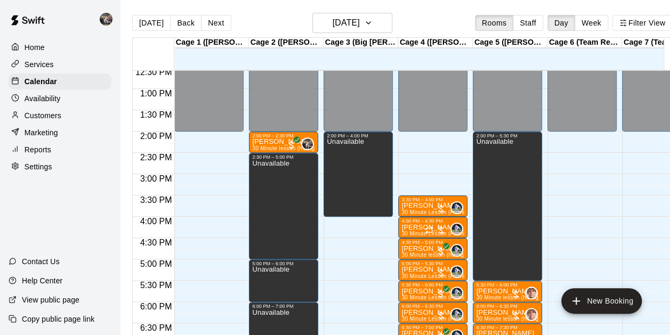
click at [44, 116] on p "Customers" at bounding box center [43, 115] width 37 height 11
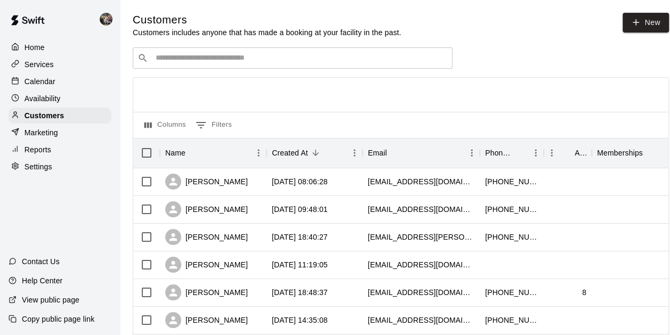
click at [203, 58] on input "Search customers by name or email" at bounding box center [299, 58] width 295 height 11
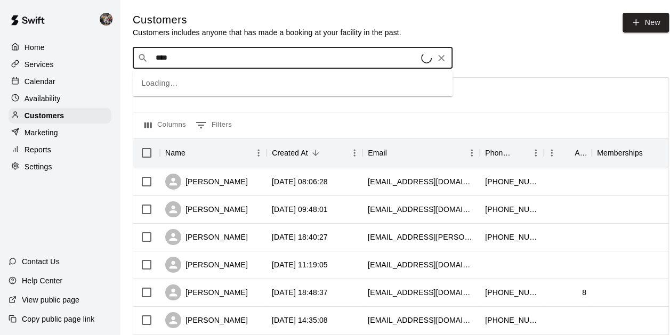
type input "*****"
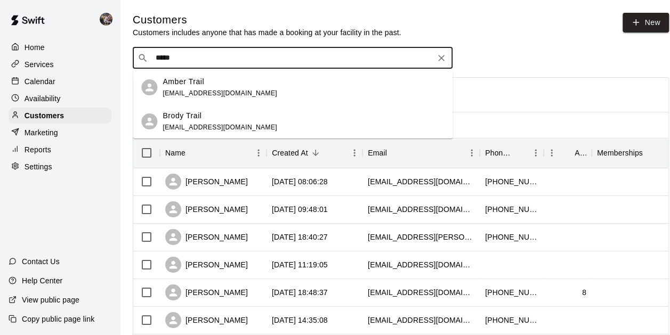
click at [189, 83] on p "Amber Trail" at bounding box center [183, 81] width 42 height 11
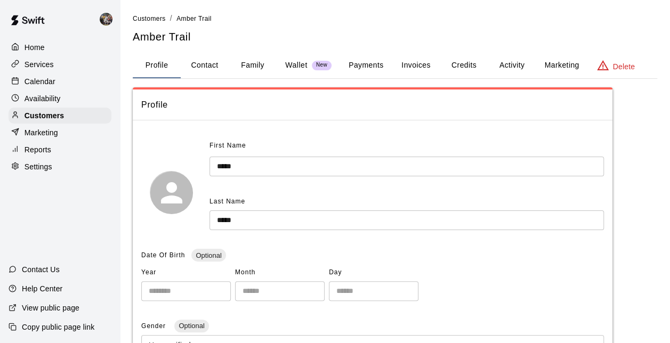
click at [211, 69] on button "Contact" at bounding box center [205, 66] width 48 height 26
select select "**"
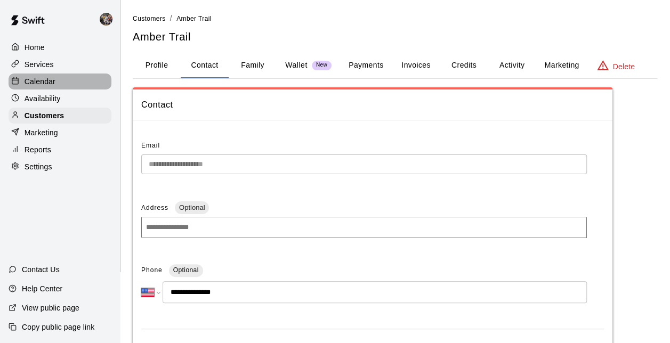
click at [26, 77] on div "Calendar" at bounding box center [60, 82] width 103 height 16
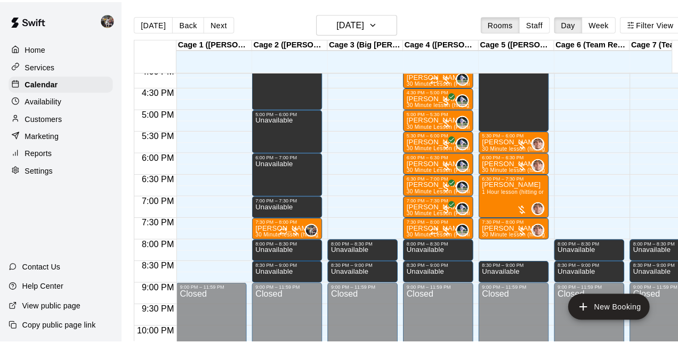
scroll to position [691, 0]
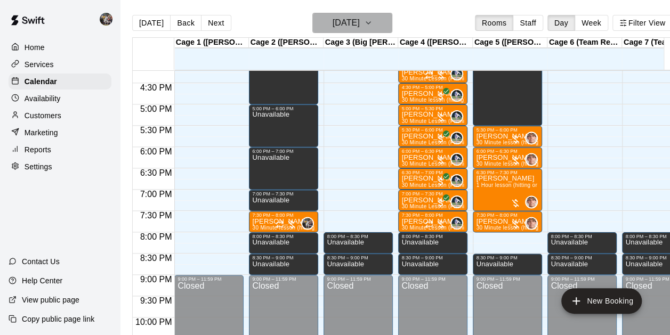
click at [345, 23] on h6 "[DATE]" at bounding box center [345, 22] width 27 height 15
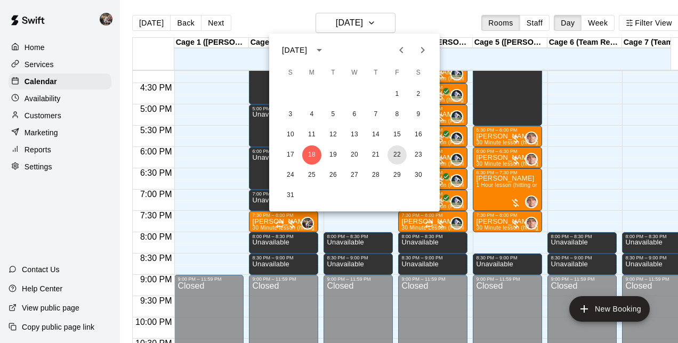
click at [397, 153] on button "22" at bounding box center [396, 154] width 19 height 19
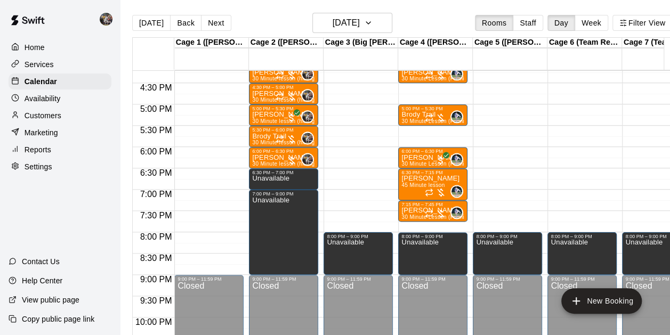
click at [277, 178] on p "Unavailable" at bounding box center [270, 178] width 37 height 0
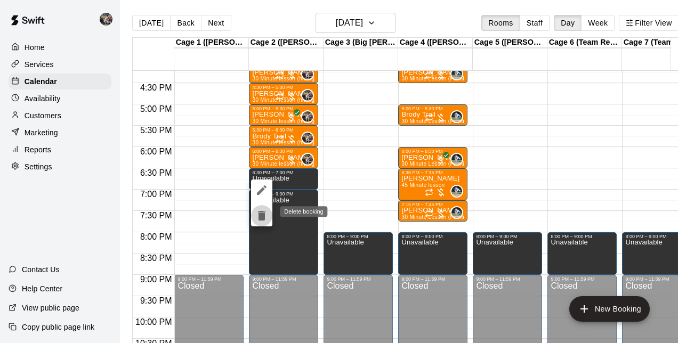
click at [260, 213] on icon "delete" at bounding box center [261, 216] width 7 height 10
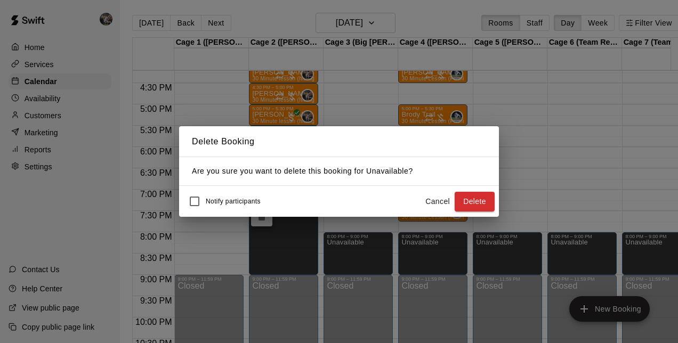
drag, startPoint x: 479, startPoint y: 194, endPoint x: 468, endPoint y: 191, distance: 11.6
click at [468, 191] on div "Notify participants Cancel Delete" at bounding box center [338, 201] width 311 height 22
click at [468, 194] on button "Delete" at bounding box center [474, 202] width 40 height 20
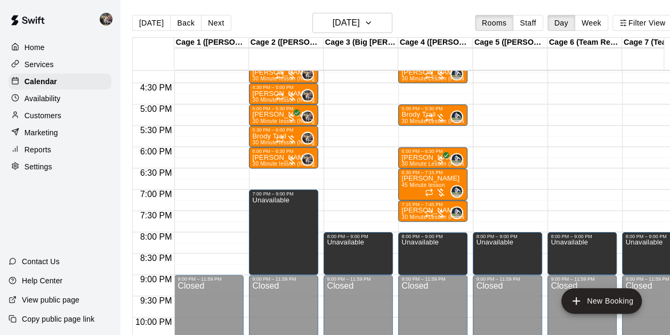
click at [159, 20] on button "[DATE]" at bounding box center [151, 23] width 38 height 16
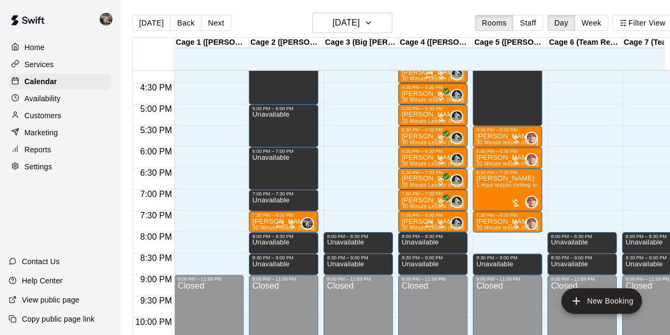
click at [261, 213] on div at bounding box center [283, 213] width 63 height 0
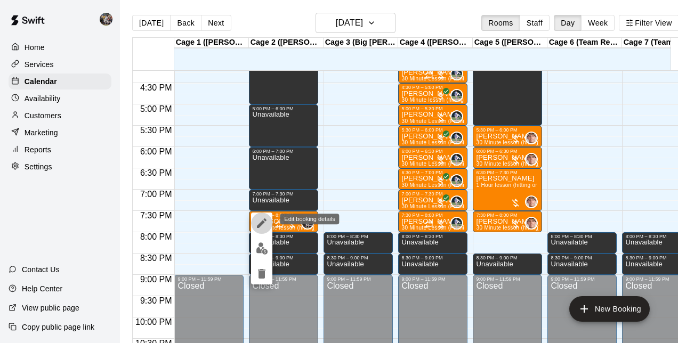
click at [257, 224] on icon "edit" at bounding box center [261, 223] width 13 height 13
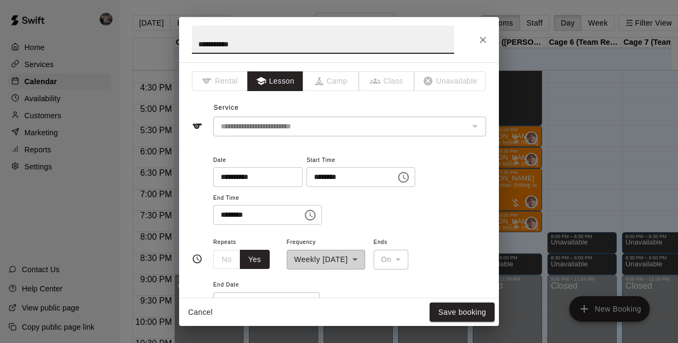
click at [295, 178] on input "**********" at bounding box center [254, 177] width 82 height 20
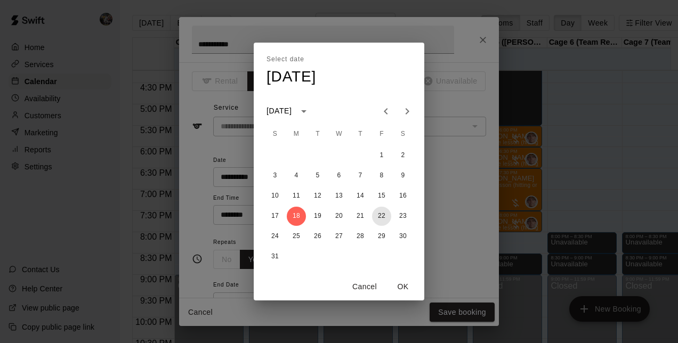
click at [381, 213] on button "22" at bounding box center [381, 216] width 19 height 19
type input "**********"
click at [401, 286] on button "OK" at bounding box center [403, 287] width 34 height 20
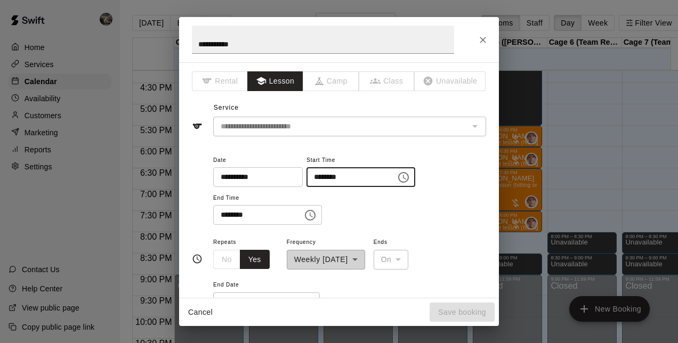
click at [331, 175] on input "********" at bounding box center [347, 177] width 82 height 20
click at [409, 181] on icon "Choose time, selected time is 7:30 PM" at bounding box center [403, 177] width 11 height 11
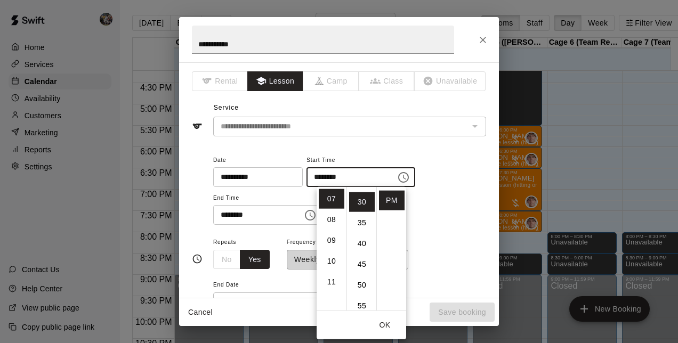
scroll to position [124, 0]
click at [337, 197] on li "06" at bounding box center [332, 200] width 26 height 20
type input "********"
click at [392, 321] on button "OK" at bounding box center [385, 325] width 34 height 20
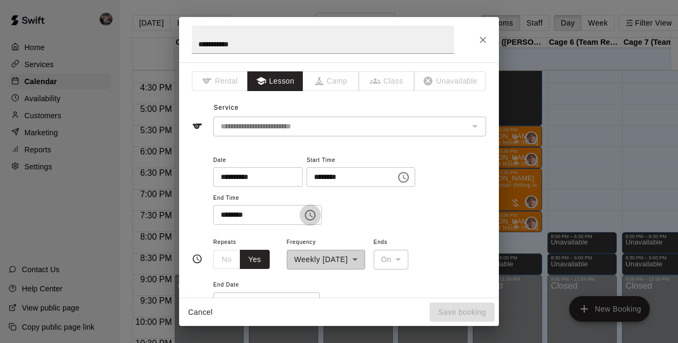
click at [314, 214] on icon "Choose time, selected time is 8:00 PM" at bounding box center [310, 215] width 13 height 13
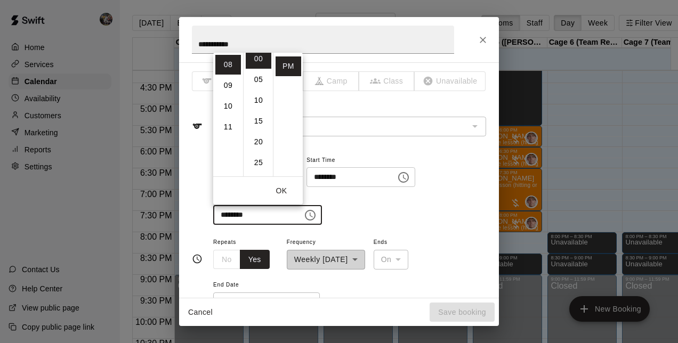
scroll to position [5, 0]
click at [224, 73] on li "07" at bounding box center [228, 74] width 26 height 20
type input "********"
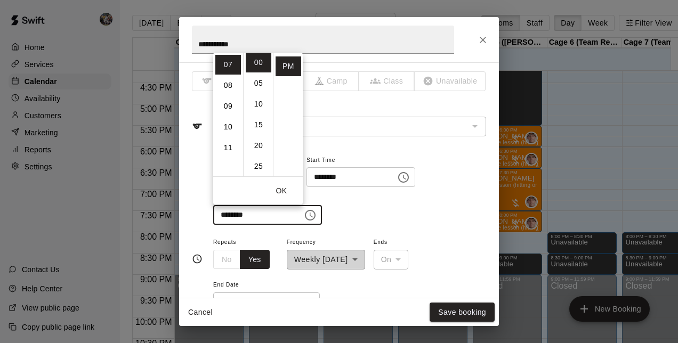
click at [279, 188] on button "OK" at bounding box center [281, 191] width 34 height 20
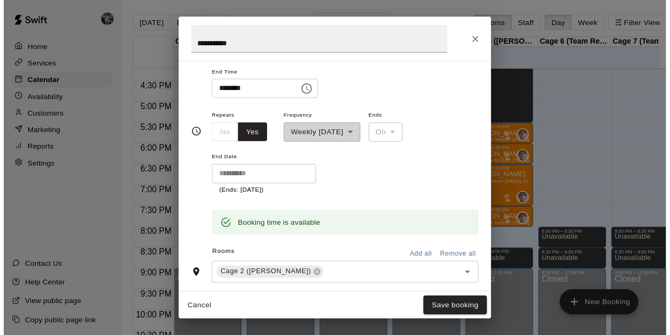
scroll to position [125, 0]
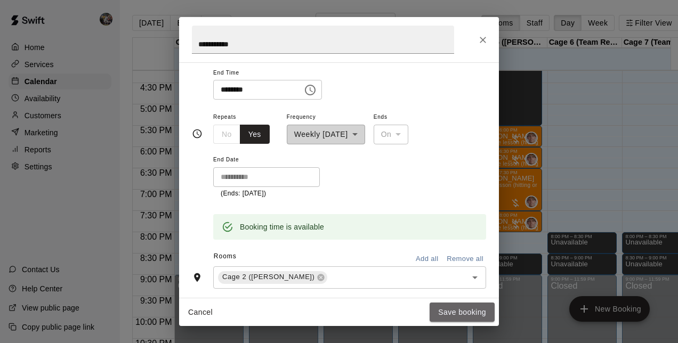
click at [442, 307] on button "Save booking" at bounding box center [461, 313] width 65 height 20
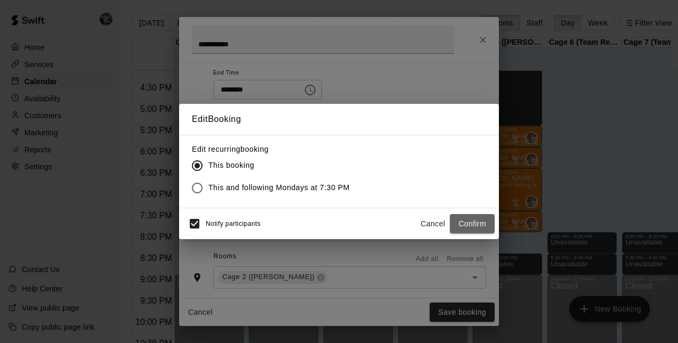
click at [473, 216] on button "Confirm" at bounding box center [472, 224] width 45 height 20
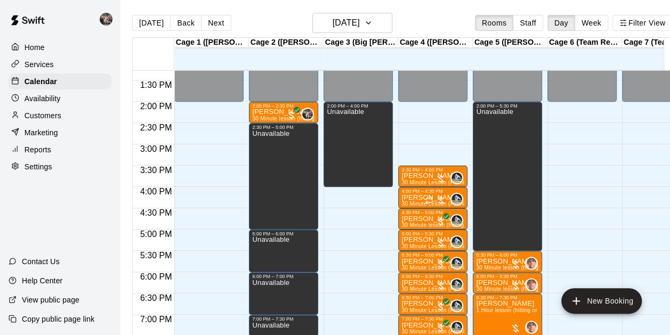
scroll to position [565, 0]
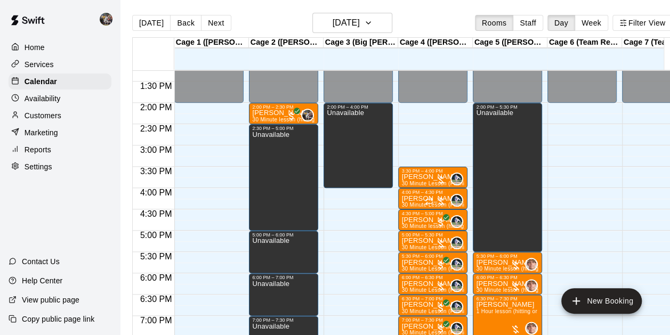
click at [263, 142] on div "Unavailable" at bounding box center [270, 298] width 37 height 335
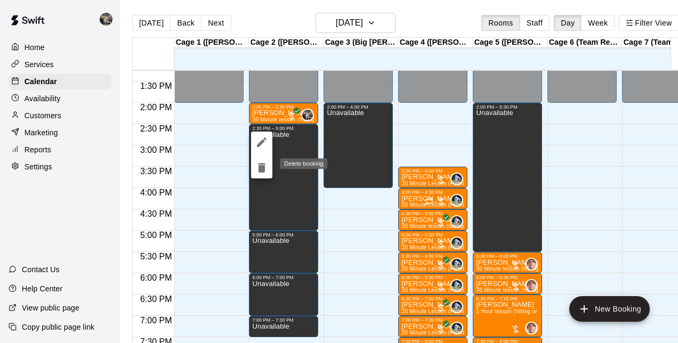
click at [266, 172] on icon "delete" at bounding box center [261, 167] width 13 height 13
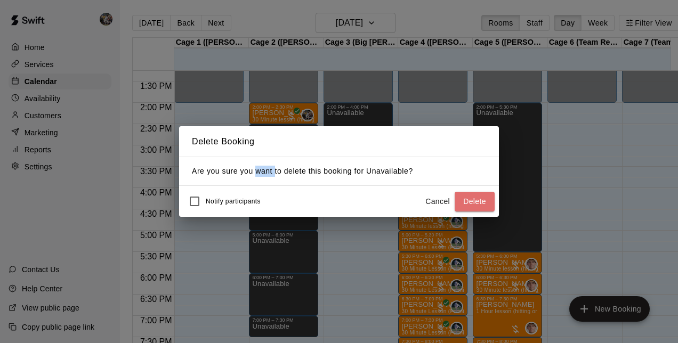
drag, startPoint x: 480, startPoint y: 205, endPoint x: 476, endPoint y: 199, distance: 6.5
click at [476, 199] on button "Delete" at bounding box center [474, 202] width 40 height 20
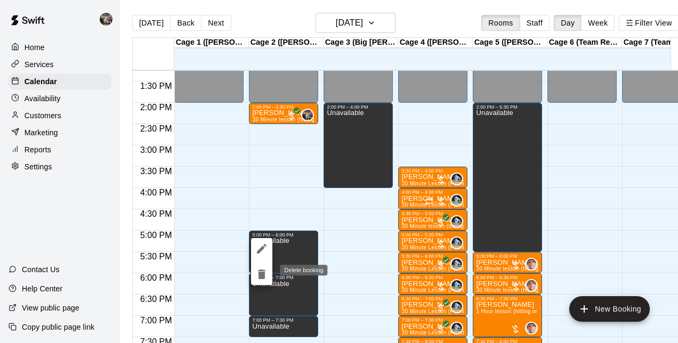
click at [261, 273] on icon "delete" at bounding box center [261, 275] width 7 height 10
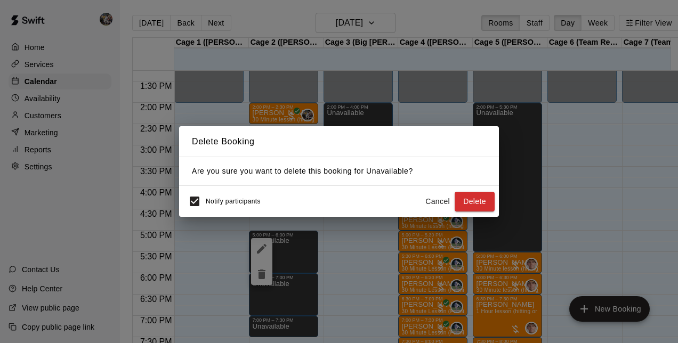
click at [475, 200] on button "Delete" at bounding box center [474, 202] width 40 height 20
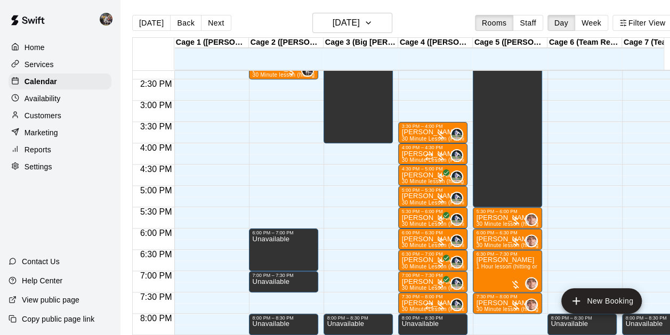
scroll to position [610, 0]
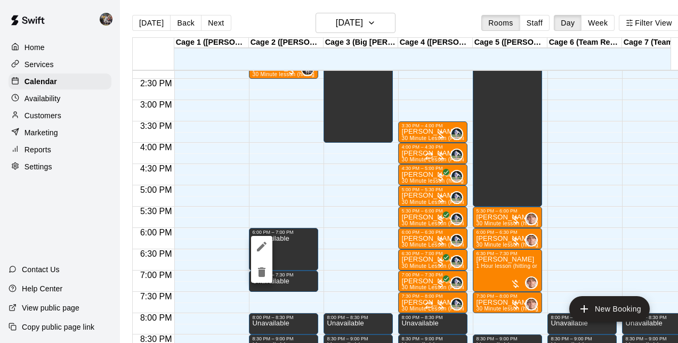
click at [258, 269] on icon "delete" at bounding box center [261, 272] width 13 height 13
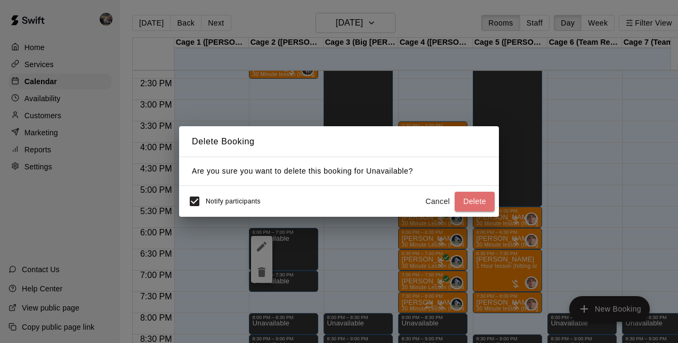
click at [472, 201] on button "Delete" at bounding box center [474, 202] width 40 height 20
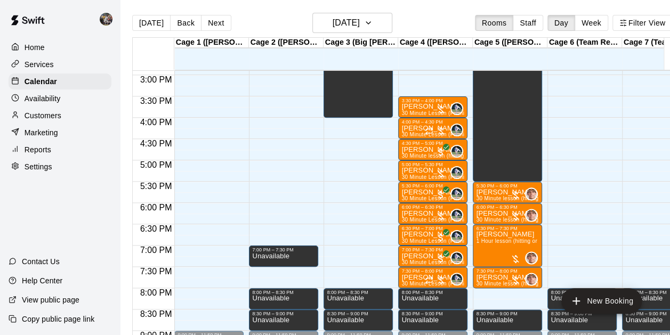
scroll to position [638, 0]
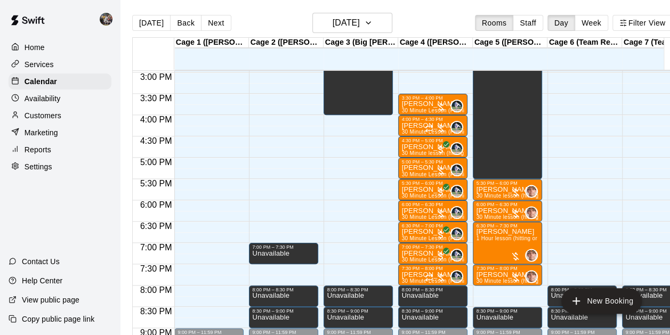
click at [299, 250] on div "7:00 PM – 7:30 PM" at bounding box center [283, 247] width 63 height 5
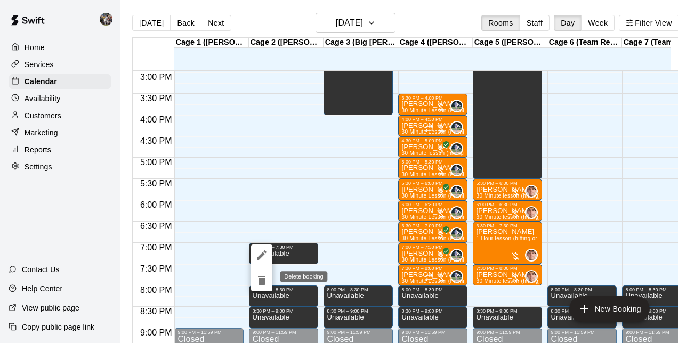
click at [261, 282] on icon "delete" at bounding box center [261, 281] width 7 height 10
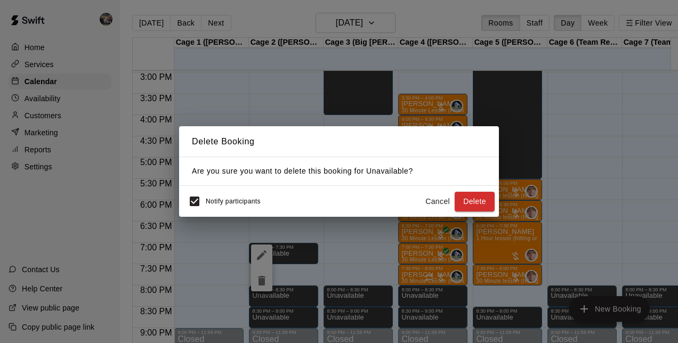
click at [463, 201] on button "Delete" at bounding box center [474, 202] width 40 height 20
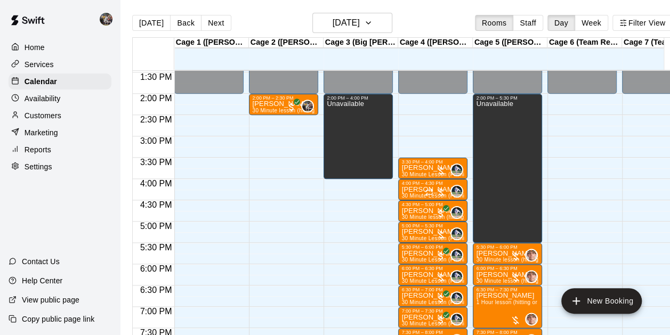
scroll to position [570, 0]
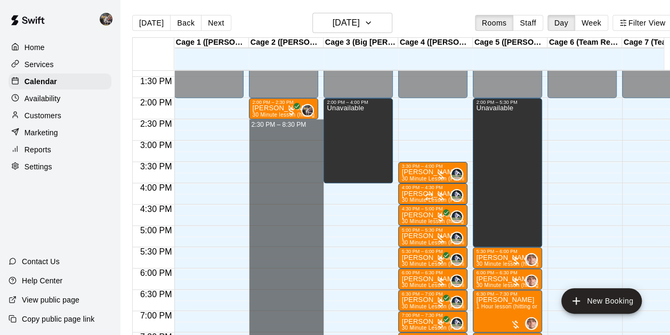
drag, startPoint x: 282, startPoint y: 120, endPoint x: 286, endPoint y: 370, distance: 249.9
click at [286, 335] on html "Home Services Calendar Availability Customers Marketing Reports Settings Contac…" at bounding box center [335, 176] width 670 height 352
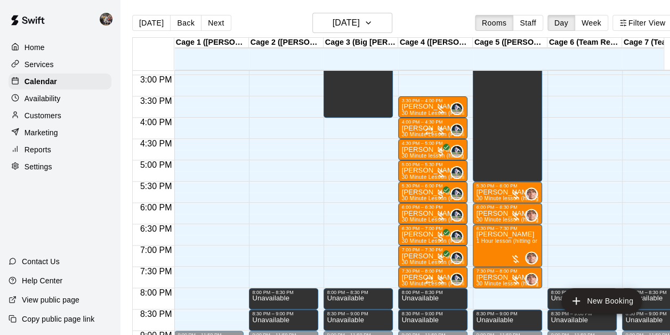
scroll to position [603, 0]
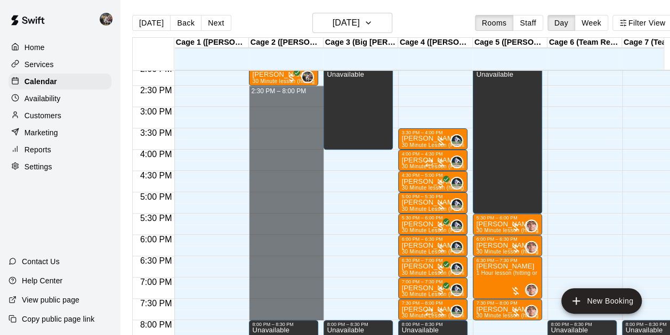
drag, startPoint x: 276, startPoint y: 90, endPoint x: 295, endPoint y: 312, distance: 223.5
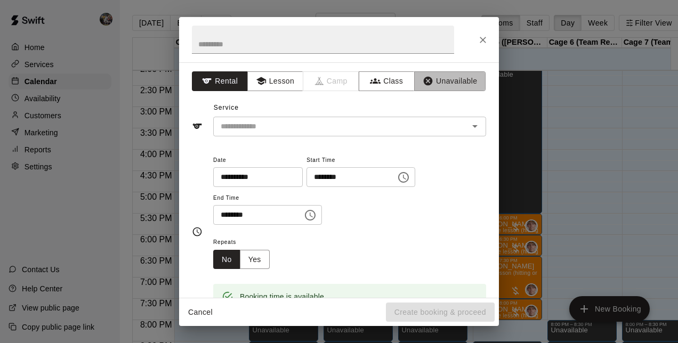
click at [424, 79] on icon "button" at bounding box center [428, 81] width 9 height 9
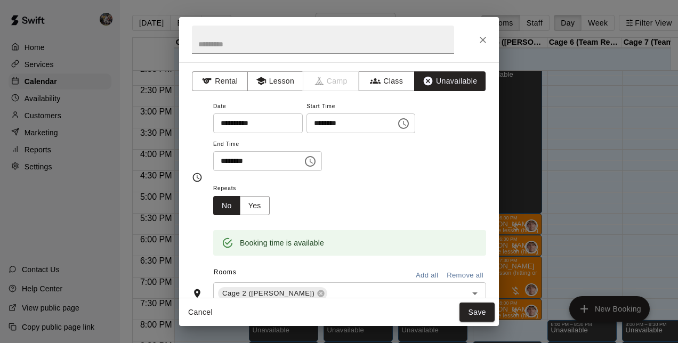
click at [474, 314] on button "Save" at bounding box center [476, 313] width 35 height 20
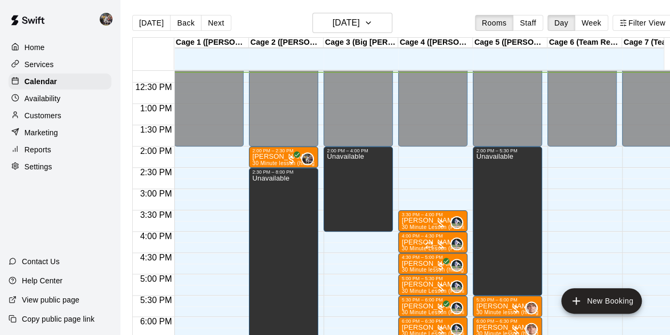
scroll to position [519, 0]
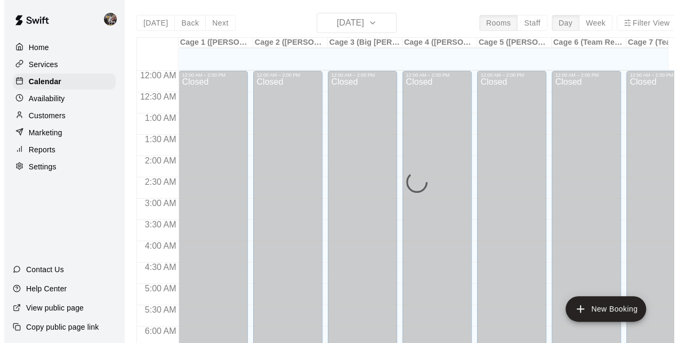
scroll to position [535, 0]
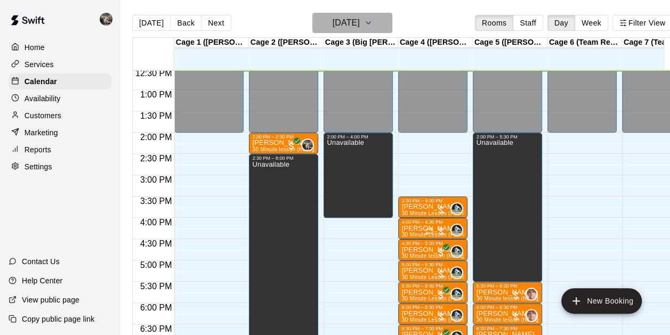
click at [338, 25] on h6 "[DATE]" at bounding box center [345, 22] width 27 height 15
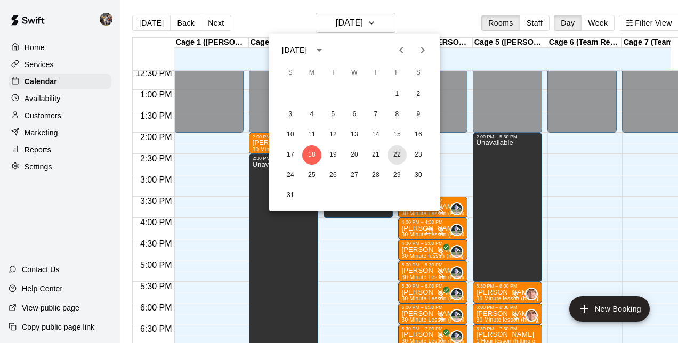
click at [392, 156] on button "22" at bounding box center [396, 154] width 19 height 19
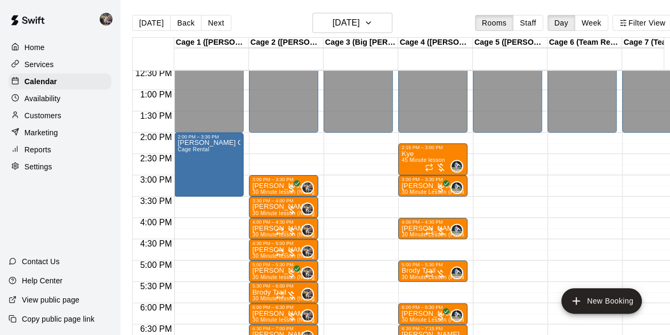
click at [149, 27] on button "[DATE]" at bounding box center [151, 23] width 38 height 16
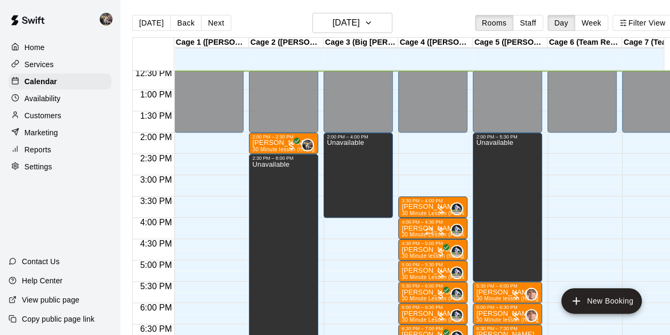
click at [282, 143] on p "[PERSON_NAME]" at bounding box center [283, 143] width 63 height 0
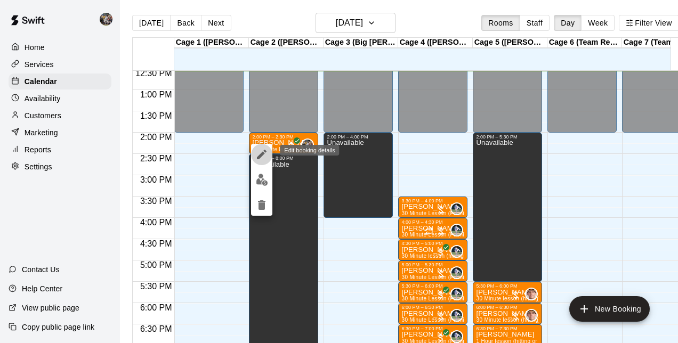
click at [257, 154] on icon "edit" at bounding box center [261, 154] width 13 height 13
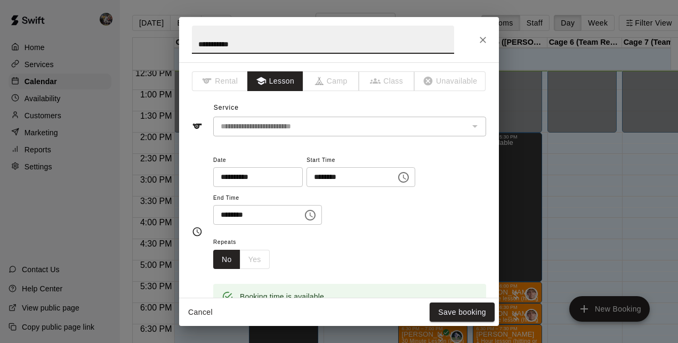
click at [295, 173] on input "**********" at bounding box center [254, 177] width 82 height 20
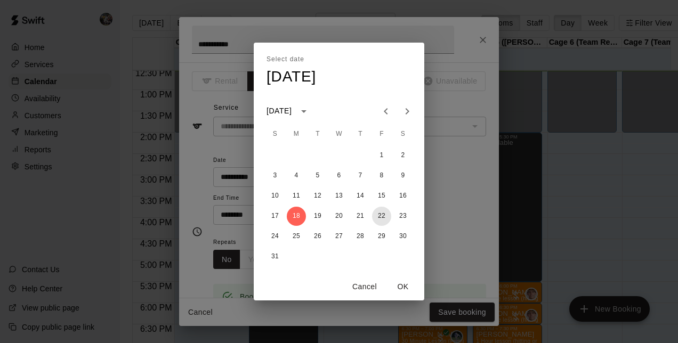
click at [382, 213] on button "22" at bounding box center [381, 216] width 19 height 19
type input "**********"
click at [399, 286] on button "OK" at bounding box center [403, 287] width 34 height 20
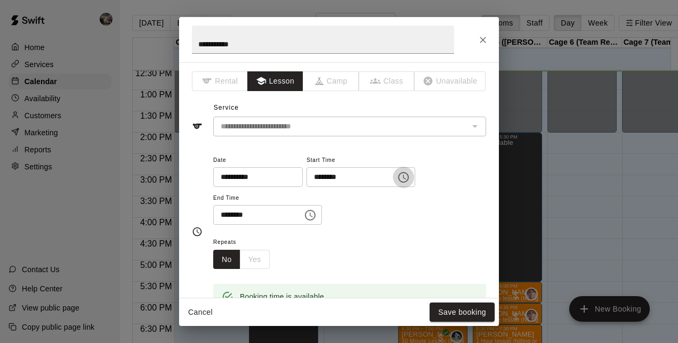
click at [410, 178] on icon "Choose time, selected time is 2:00 PM" at bounding box center [403, 177] width 13 height 13
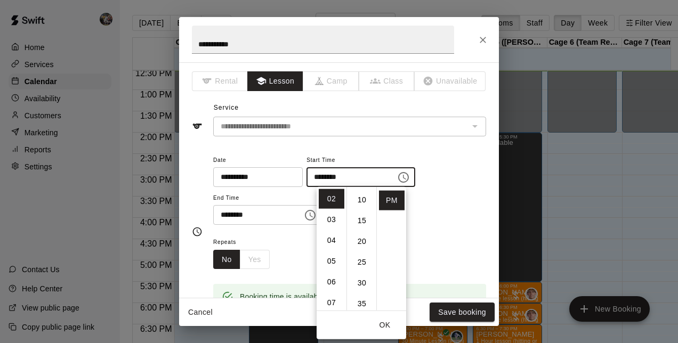
scroll to position [43, 0]
click at [365, 278] on li "30" at bounding box center [362, 281] width 26 height 20
type input "********"
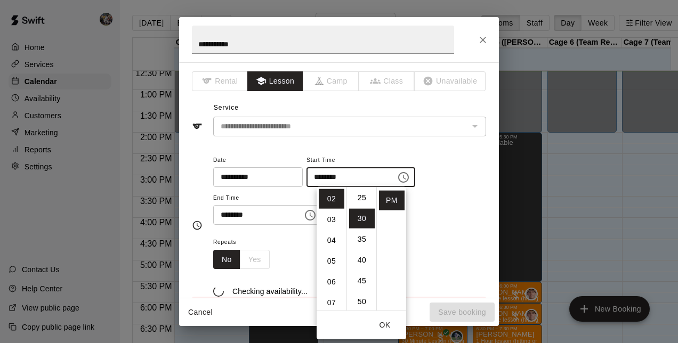
scroll to position [125, 0]
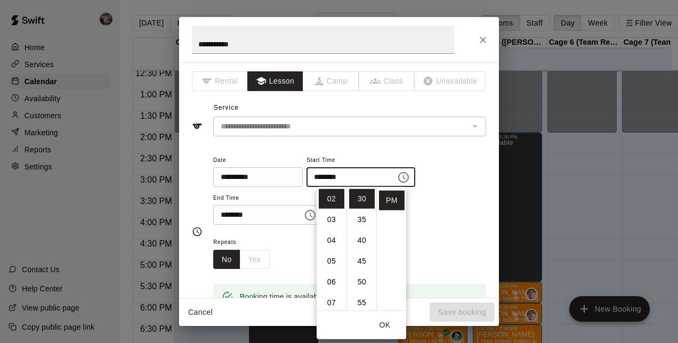
click at [449, 254] on div "Repeats No Yes" at bounding box center [349, 252] width 273 height 34
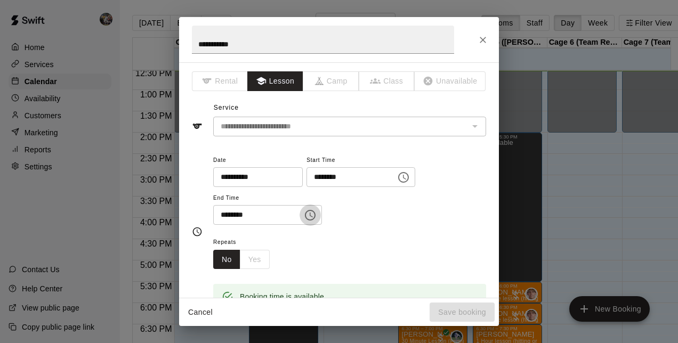
click at [314, 209] on icon "Choose time, selected time is 2:30 PM" at bounding box center [310, 215] width 13 height 13
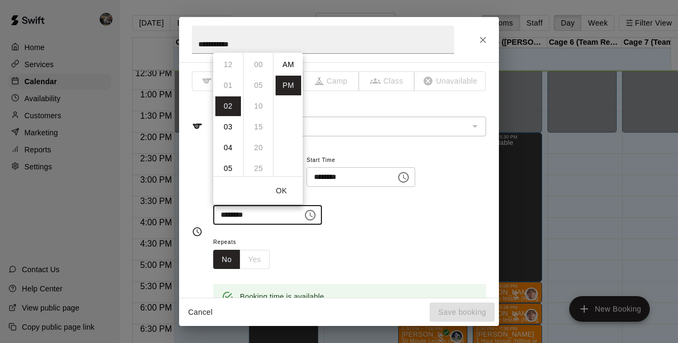
scroll to position [19, 0]
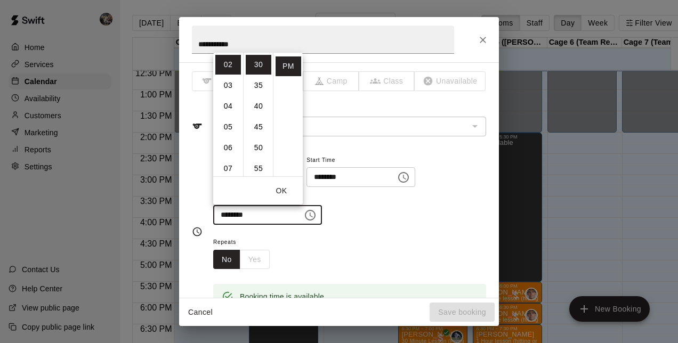
click at [229, 87] on li "03" at bounding box center [228, 86] width 26 height 20
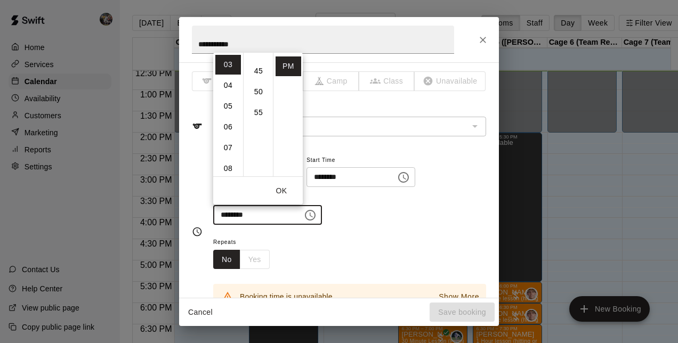
scroll to position [0, 0]
click at [253, 63] on li "00" at bounding box center [259, 65] width 26 height 20
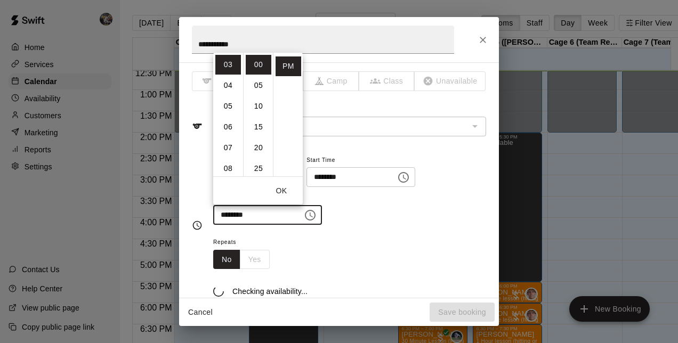
type input "********"
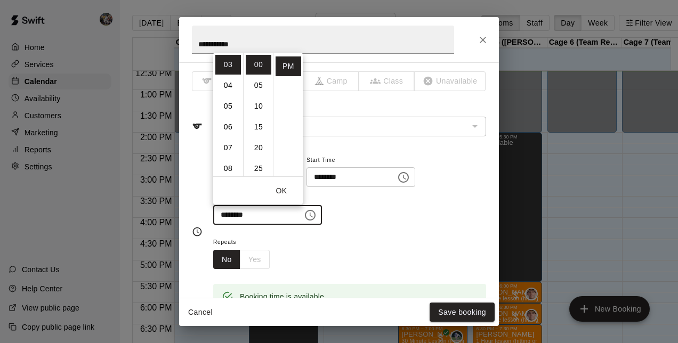
click at [368, 225] on div "**********" at bounding box center [349, 194] width 273 height 83
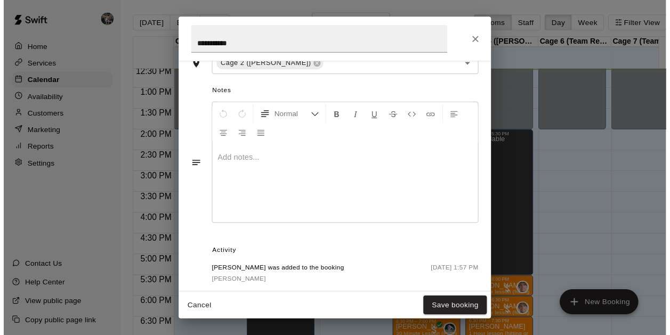
scroll to position [294, 0]
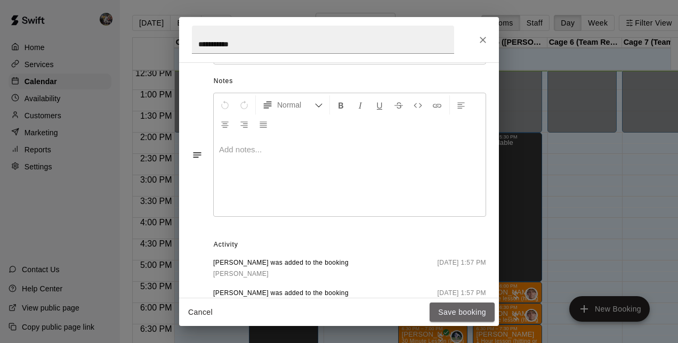
click at [459, 309] on button "Save booking" at bounding box center [461, 313] width 65 height 20
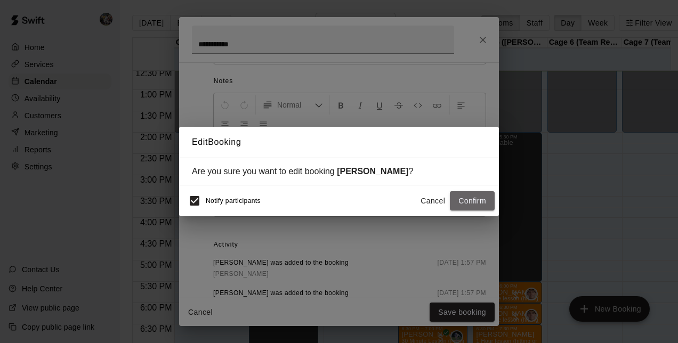
click at [469, 200] on button "Confirm" at bounding box center [472, 201] width 45 height 20
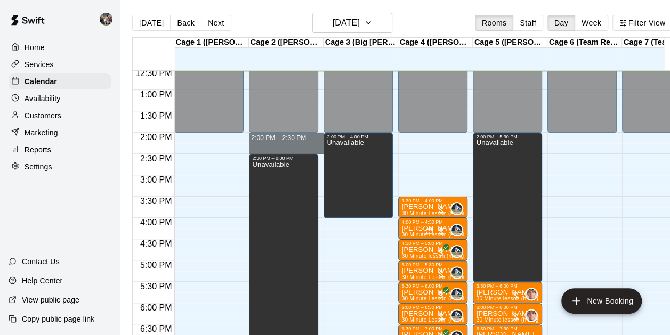
drag, startPoint x: 270, startPoint y: 136, endPoint x: 268, endPoint y: 152, distance: 16.1
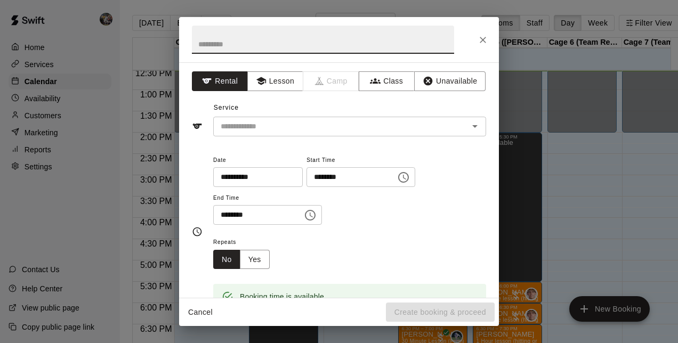
click at [415, 79] on button "Unavailable" at bounding box center [449, 81] width 71 height 20
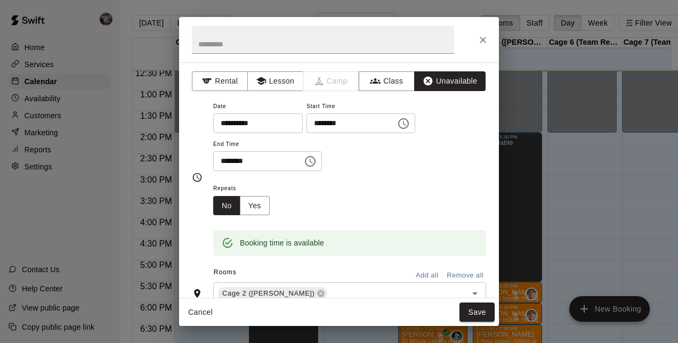
click at [474, 314] on button "Save" at bounding box center [476, 313] width 35 height 20
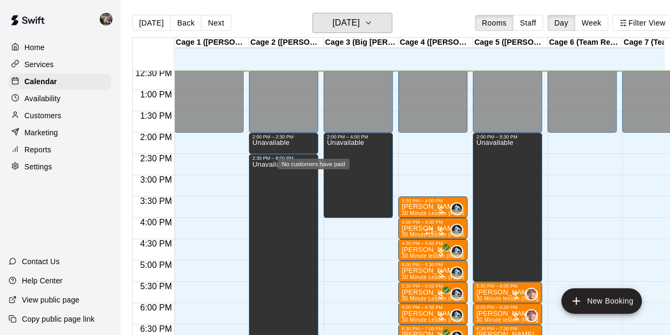
click at [356, 24] on h6 "[DATE]" at bounding box center [345, 22] width 27 height 15
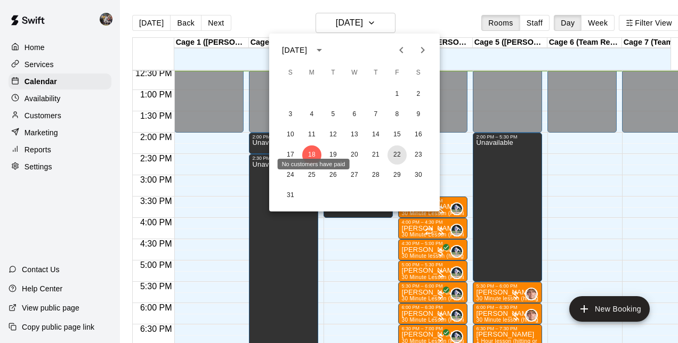
click at [399, 152] on button "22" at bounding box center [396, 154] width 19 height 19
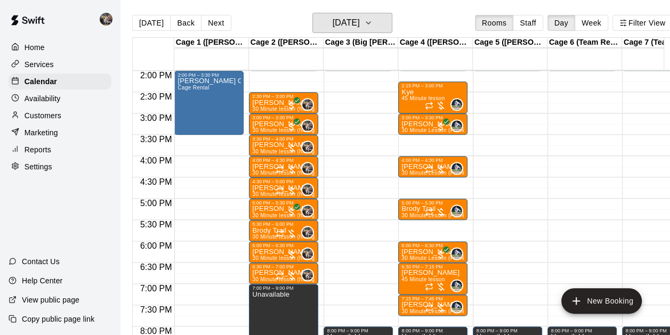
scroll to position [632, 0]
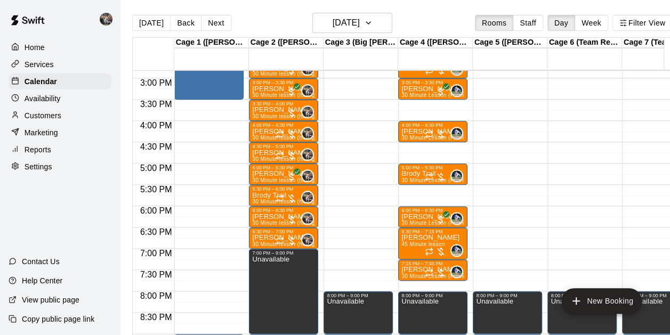
click at [144, 28] on button "[DATE]" at bounding box center [151, 23] width 38 height 16
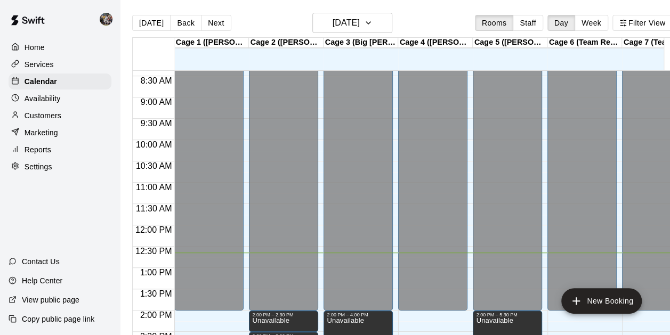
scroll to position [357, 0]
click at [207, 26] on button "Next" at bounding box center [216, 23] width 30 height 16
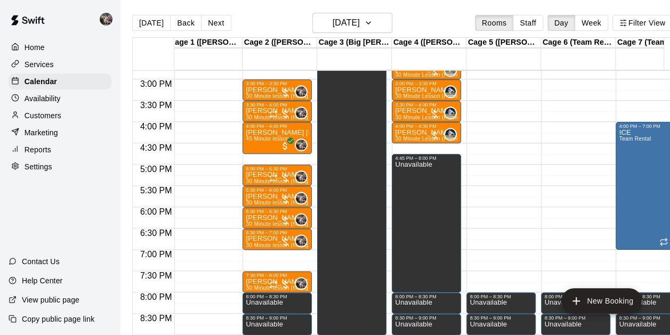
scroll to position [633, 6]
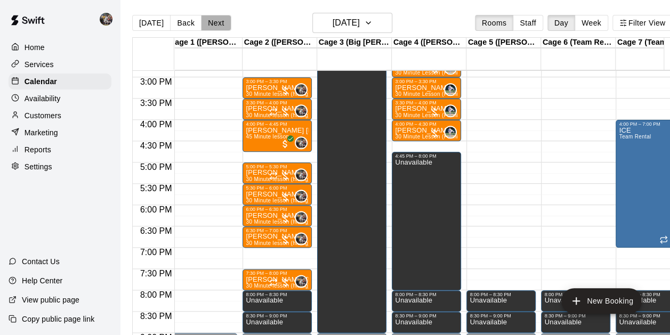
click at [208, 27] on button "Next" at bounding box center [216, 23] width 30 height 16
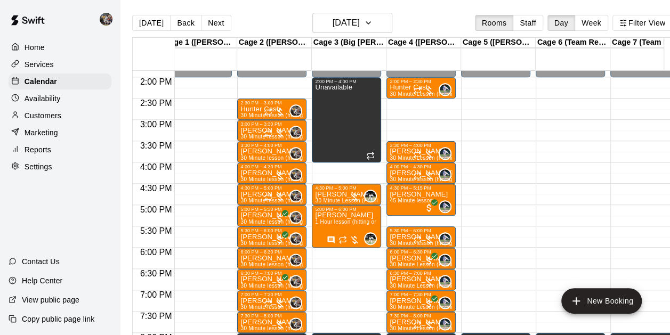
scroll to position [591, 12]
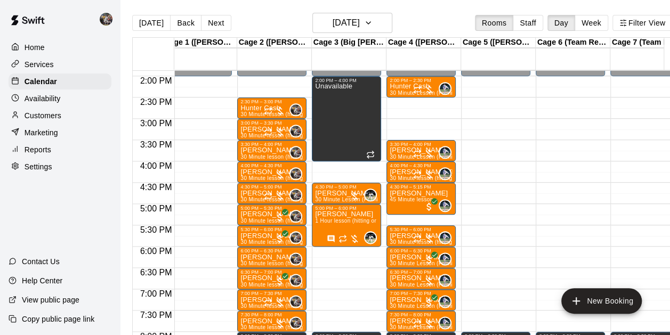
click at [212, 20] on button "Next" at bounding box center [216, 23] width 30 height 16
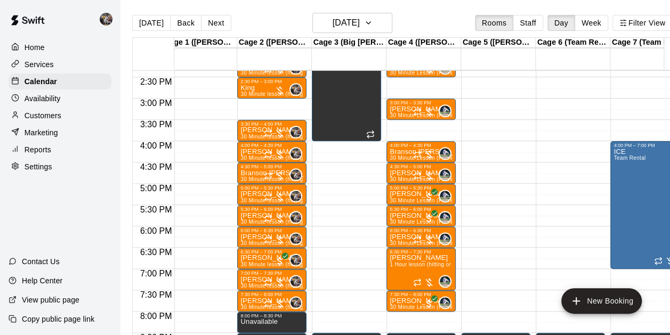
scroll to position [614, 12]
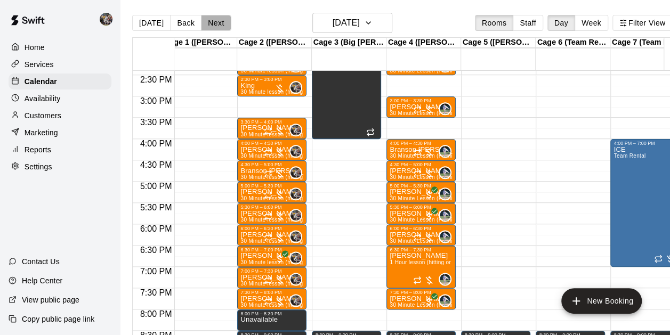
click at [212, 30] on button "Next" at bounding box center [216, 23] width 30 height 16
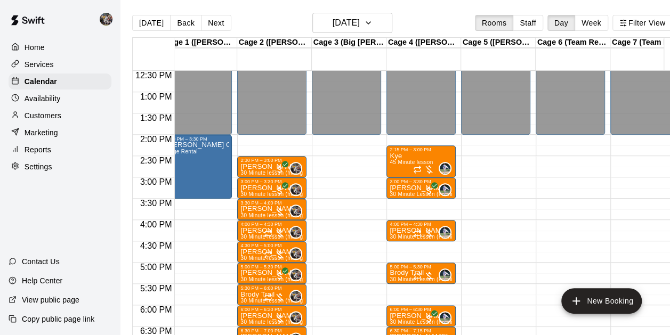
scroll to position [0, 0]
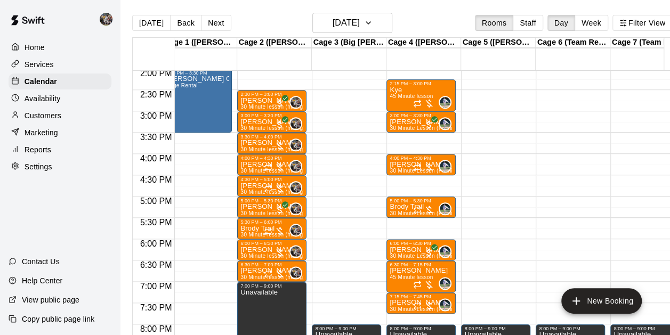
drag, startPoint x: 152, startPoint y: 17, endPoint x: 207, endPoint y: 64, distance: 72.5
click at [152, 17] on button "[DATE]" at bounding box center [151, 23] width 38 height 16
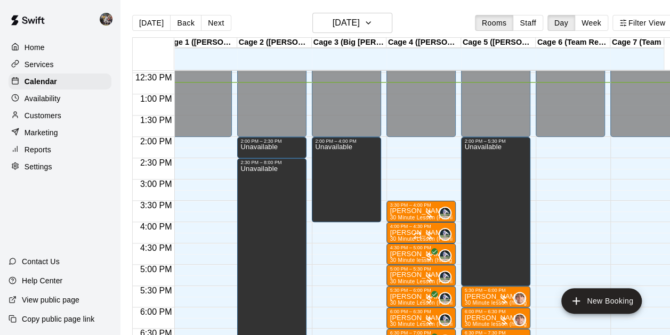
scroll to position [525, 12]
